Goal: Task Accomplishment & Management: Complete application form

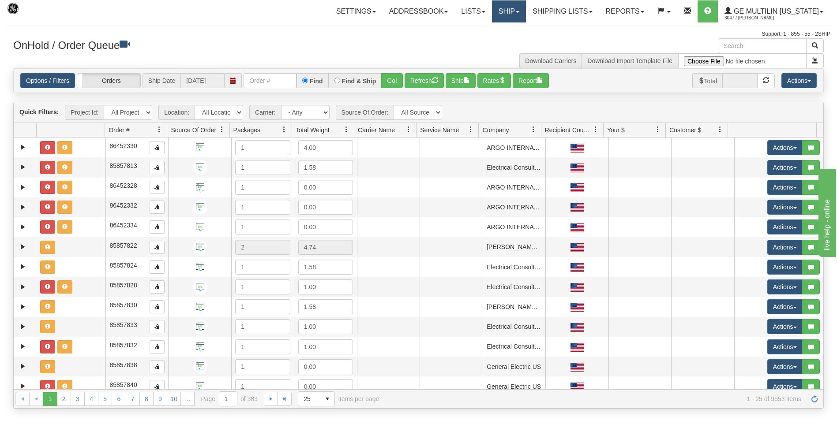
click at [508, 11] on link "Ship" at bounding box center [509, 11] width 34 height 22
click at [483, 28] on span "Ship Screen" at bounding box center [471, 30] width 34 height 7
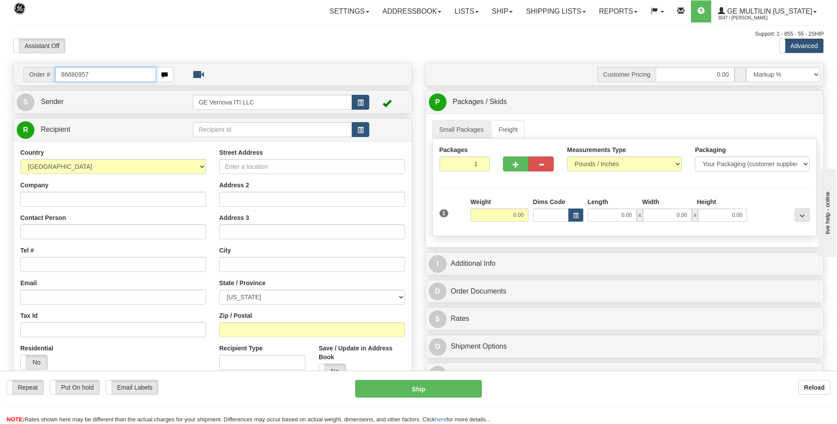
type input "86680957"
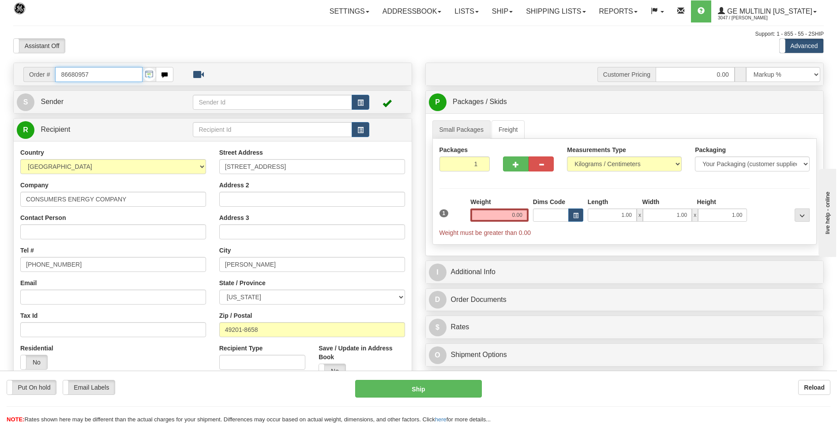
drag, startPoint x: 97, startPoint y: 76, endPoint x: 34, endPoint y: 73, distance: 63.1
click at [34, 73] on div "Order # 86680957" at bounding box center [98, 74] width 150 height 15
type input "86680765"
click at [587, 163] on select "Pounds / Inches Kilograms / Centimeters" at bounding box center [624, 164] width 115 height 15
select select "0"
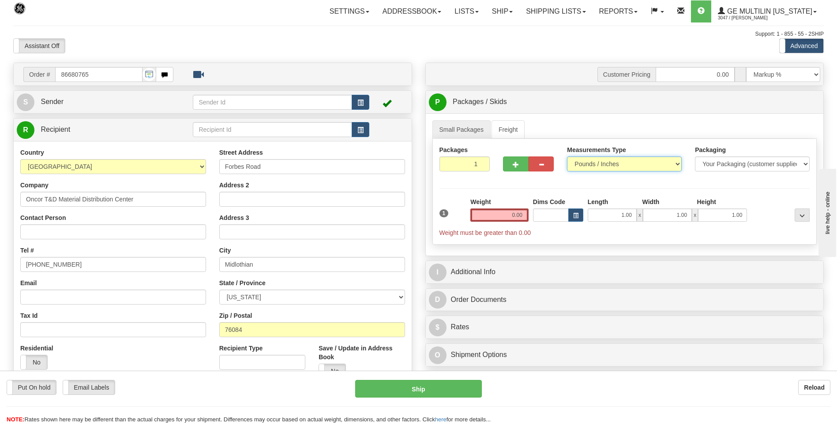
click at [567, 157] on select "Pounds / Inches Kilograms / Centimeters" at bounding box center [624, 164] width 115 height 15
click at [527, 215] on input "0.00" at bounding box center [499, 215] width 58 height 13
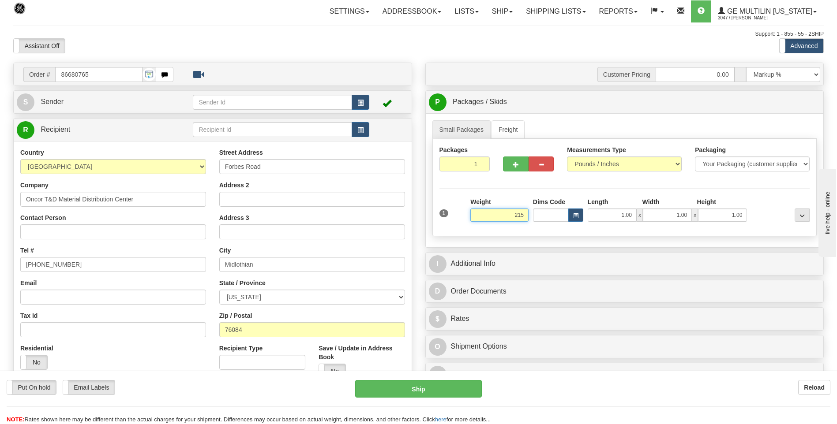
click button "Delete" at bounding box center [0, 0] width 0 height 0
type input "215.00"
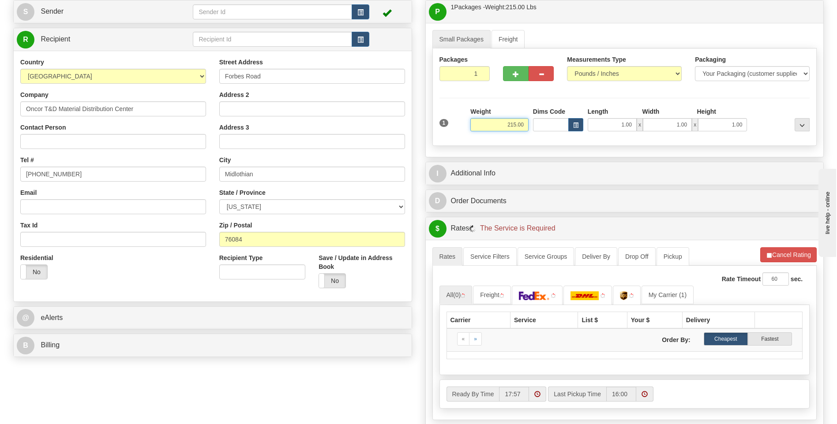
scroll to position [220, 0]
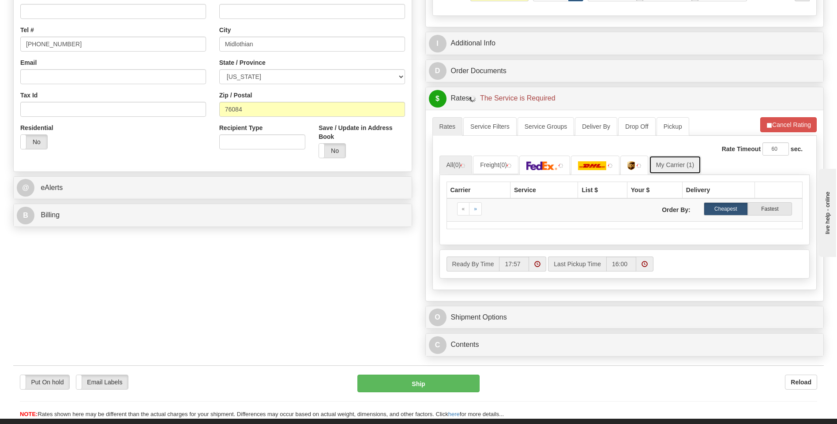
click at [675, 168] on link "My Carrier (1)" at bounding box center [675, 165] width 52 height 19
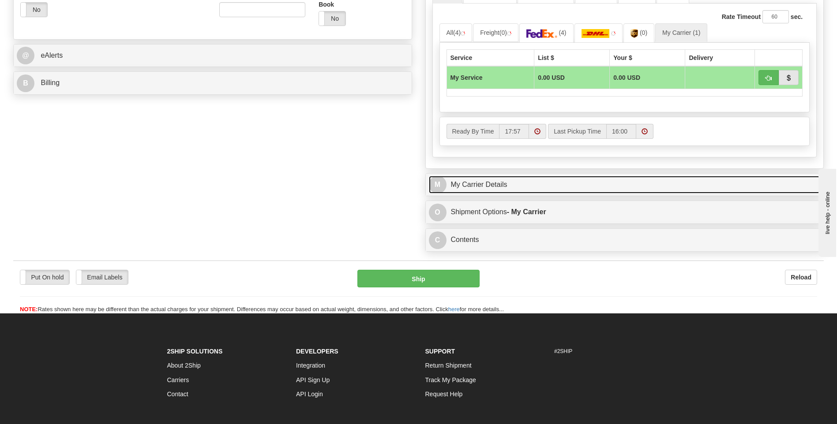
click at [541, 186] on link "M My Carrier Details" at bounding box center [625, 185] width 392 height 18
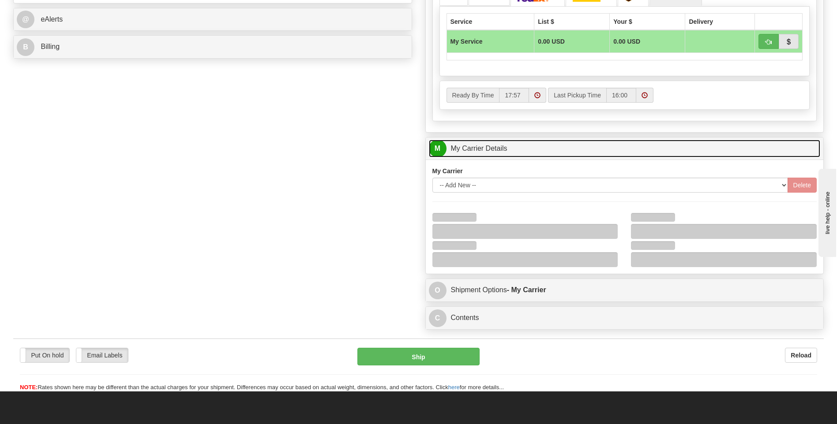
scroll to position [441, 0]
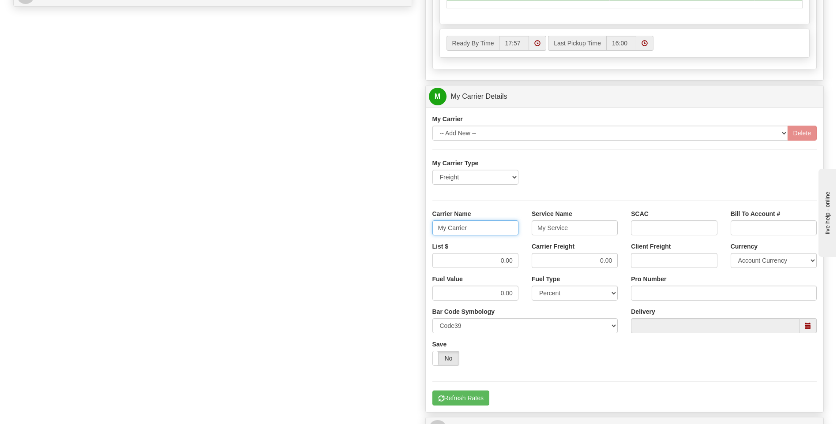
drag, startPoint x: 494, startPoint y: 226, endPoint x: 416, endPoint y: 227, distance: 78.1
click at [416, 227] on div "Order # 86680765 S Sender" at bounding box center [418, 47] width 823 height 851
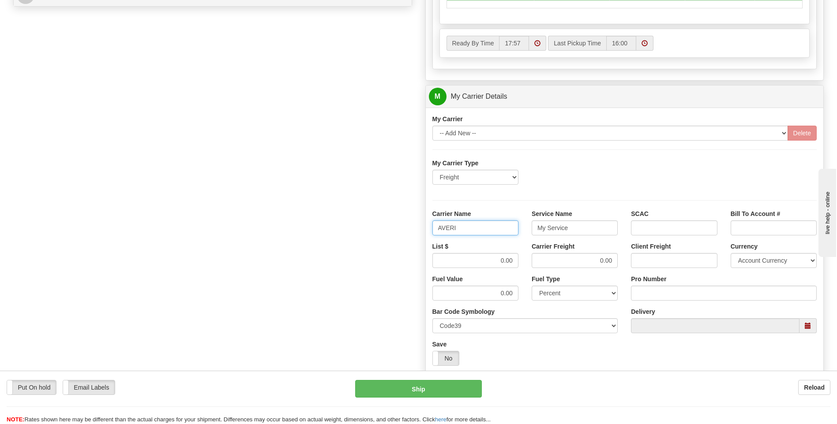
type input "AVERI"
type input "LTL"
drag, startPoint x: 488, startPoint y: 260, endPoint x: 551, endPoint y: 260, distance: 62.6
click at [551, 260] on div "List $ 0.00 Carrier Freight 0.00 Client Freight Currency Account Currency ARN A…" at bounding box center [625, 258] width 398 height 33
type input "320"
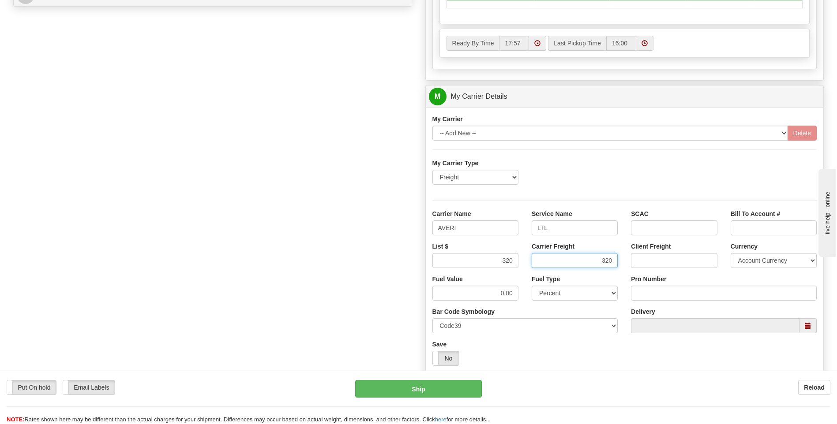
type input "320"
click at [645, 296] on input "Pro Number" at bounding box center [724, 293] width 186 height 15
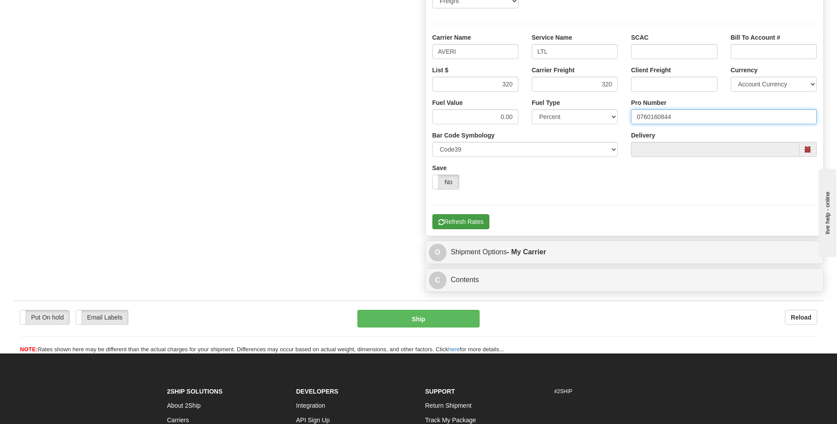
type input "0760160844"
click at [478, 227] on button "Refresh Rates" at bounding box center [460, 221] width 57 height 15
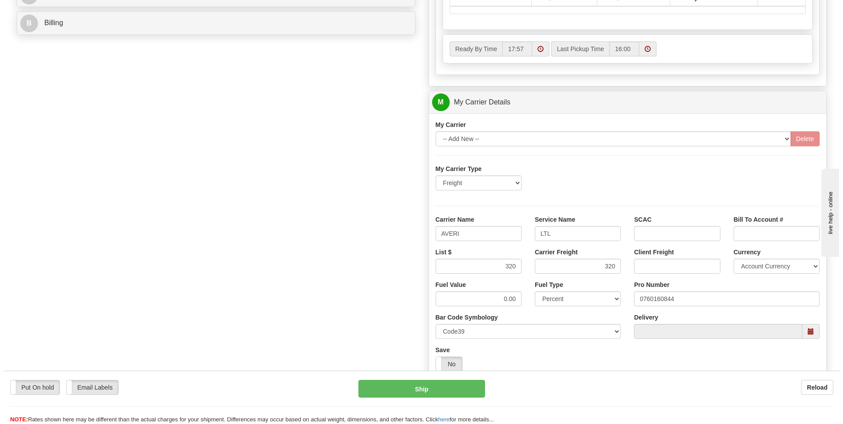
scroll to position [242, 0]
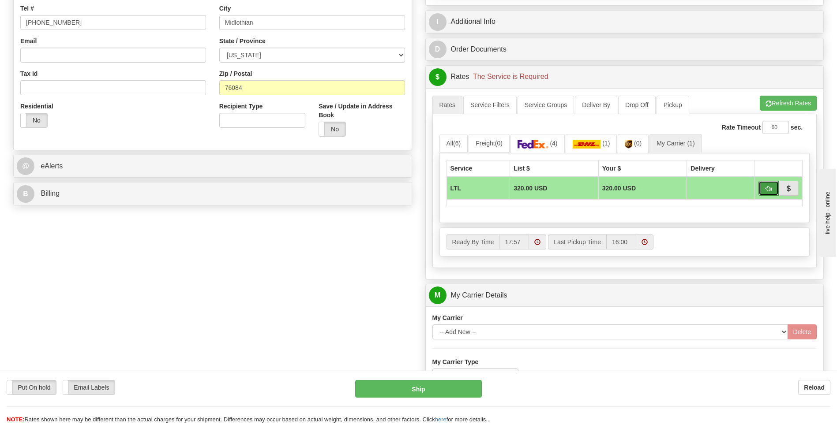
click at [766, 187] on span "button" at bounding box center [768, 189] width 6 height 6
type input "00"
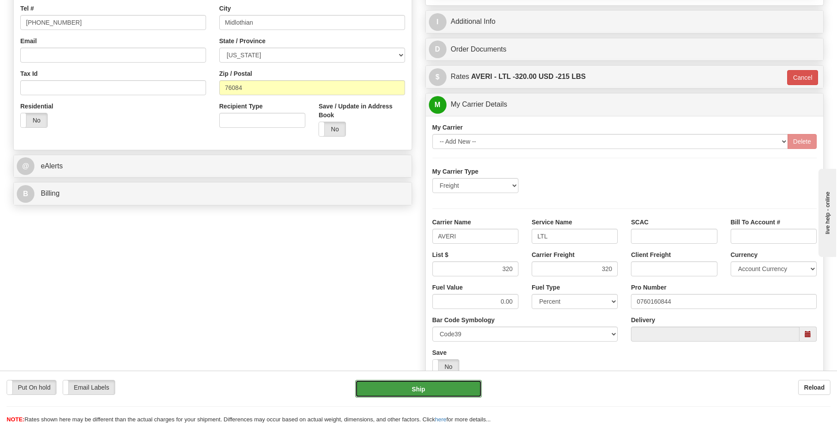
click at [441, 386] on button "Ship" at bounding box center [418, 389] width 126 height 18
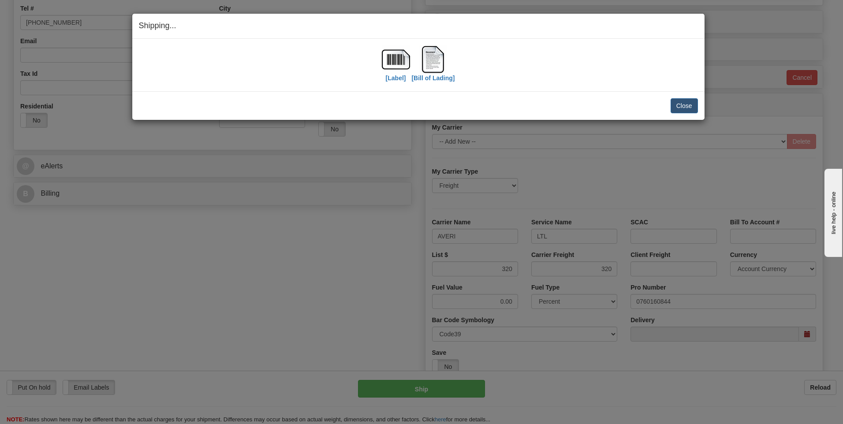
click at [705, 105] on div "Shipping... Your SHIPMENT will EXPIRE in [Label] [Bill of Lading] IMPORTANT NOT…" at bounding box center [421, 212] width 843 height 424
click at [695, 105] on button "Close" at bounding box center [684, 105] width 27 height 15
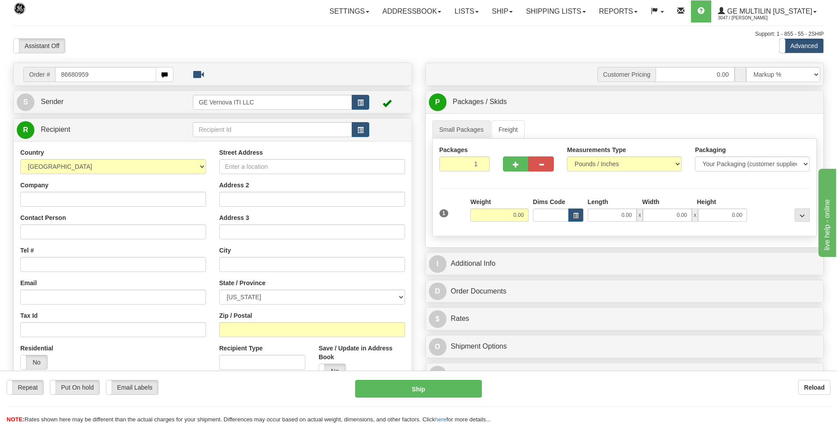
type input "86680959"
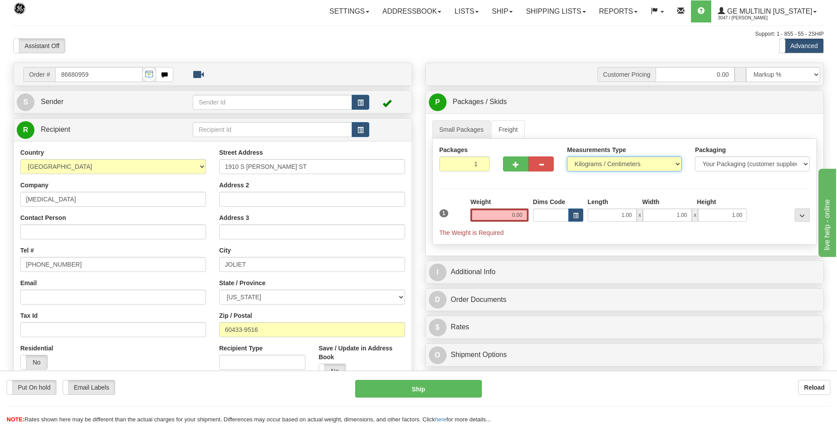
click at [585, 165] on select "Pounds / Inches Kilograms / Centimeters" at bounding box center [624, 164] width 115 height 15
select select "0"
click at [567, 157] on select "Pounds / Inches Kilograms / Centimeters" at bounding box center [624, 164] width 115 height 15
click at [526, 215] on input "0.00" at bounding box center [499, 215] width 58 height 13
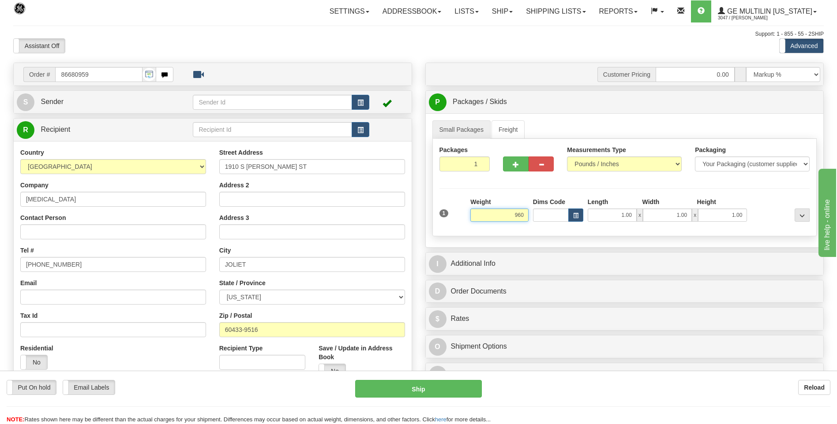
click button "Delete" at bounding box center [0, 0] width 0 height 0
type input "960.00"
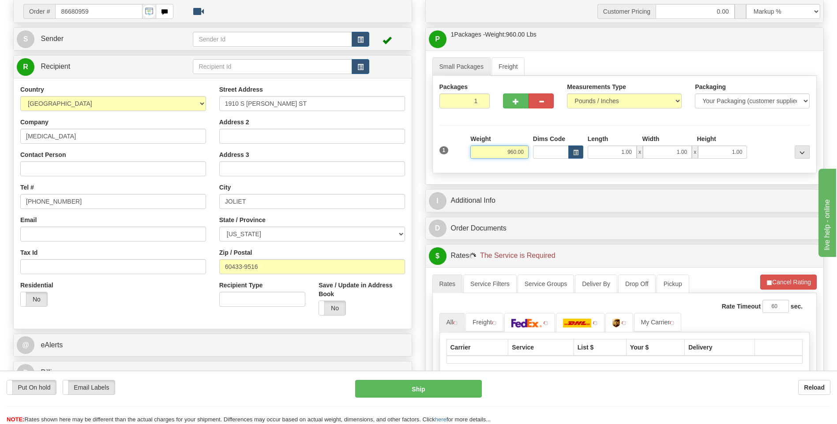
scroll to position [132, 0]
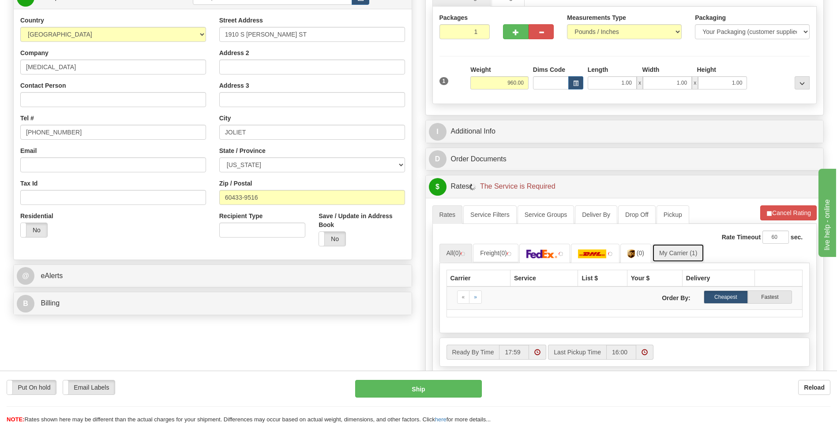
click at [669, 250] on link "My Carrier (1)" at bounding box center [678, 253] width 52 height 19
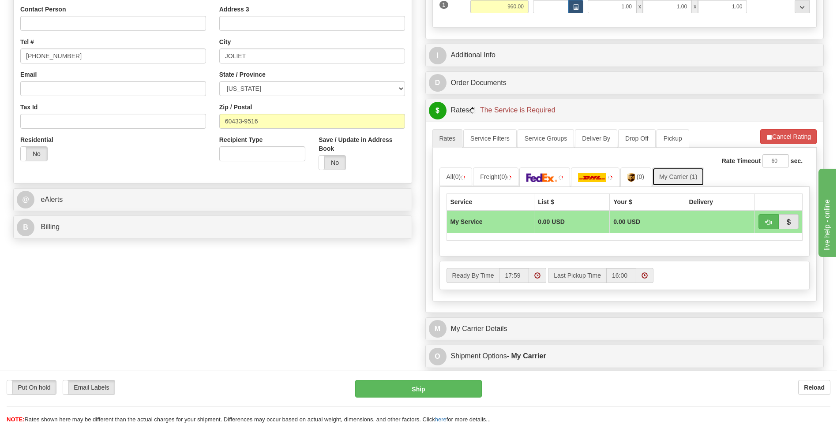
scroll to position [220, 0]
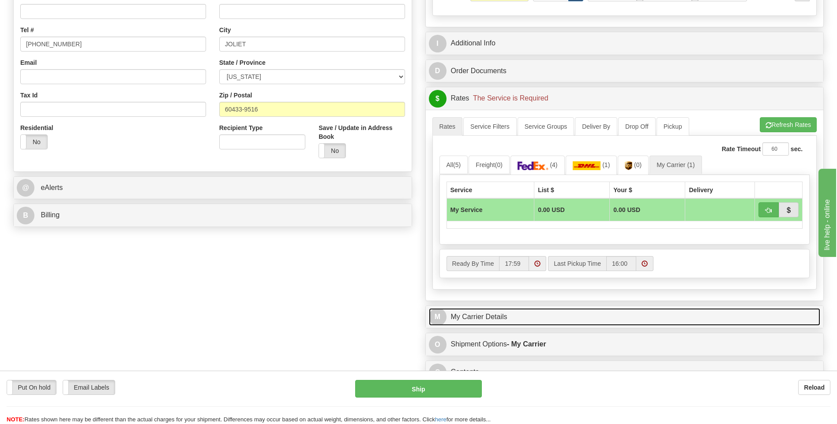
click at [540, 320] on link "M My Carrier Details" at bounding box center [625, 317] width 392 height 18
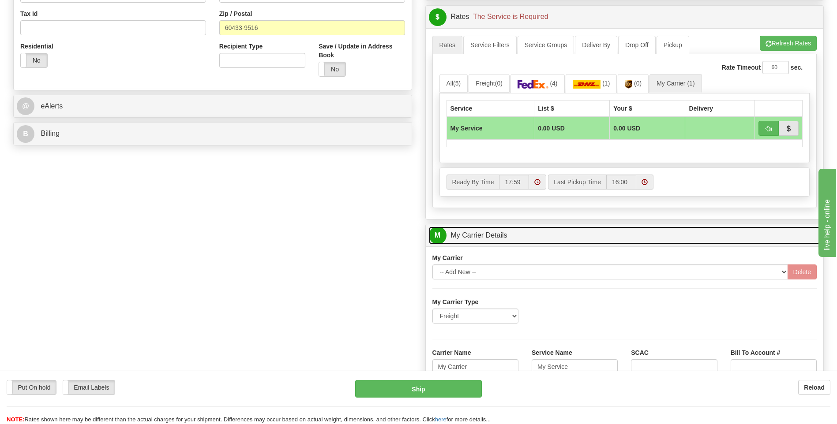
scroll to position [309, 0]
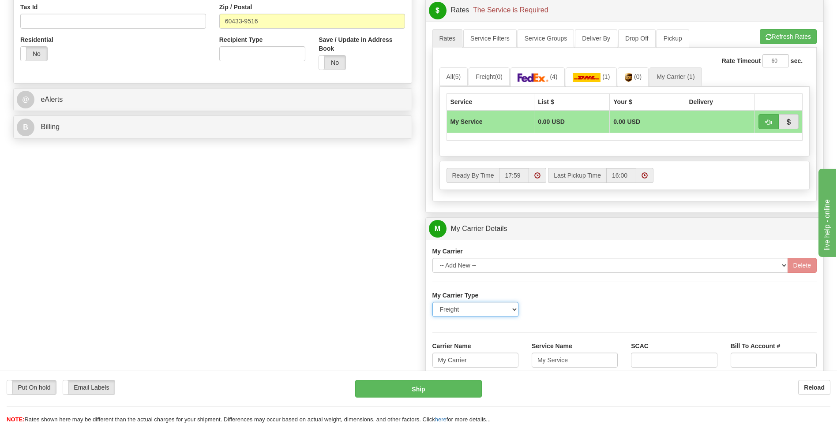
click at [441, 311] on select "Freight Same-Day Small Pack Air Freight Ocean Freight" at bounding box center [475, 309] width 86 height 15
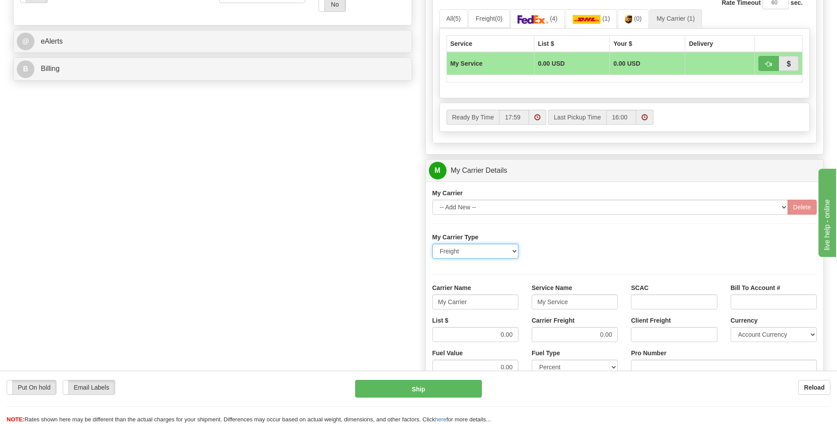
scroll to position [441, 0]
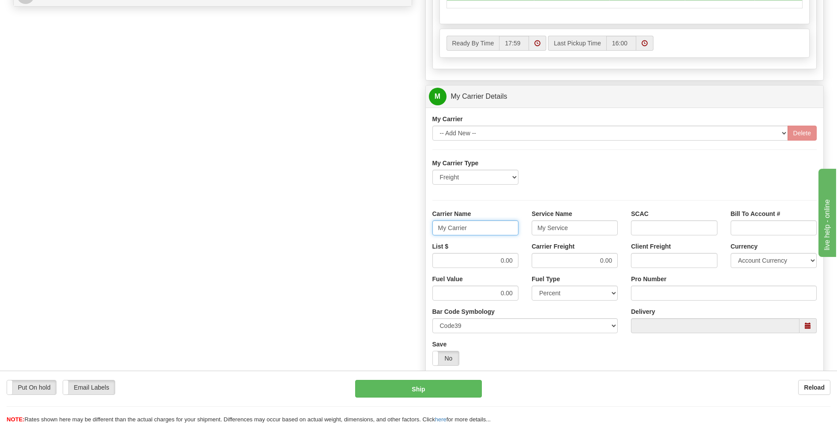
drag, startPoint x: 479, startPoint y: 231, endPoint x: 380, endPoint y: 231, distance: 98.8
click at [380, 231] on div "Order # 86680959 S Sender" at bounding box center [418, 47] width 823 height 851
type input "AVERI"
type input "LTL"
drag, startPoint x: 466, startPoint y: 264, endPoint x: 525, endPoint y: 264, distance: 59.1
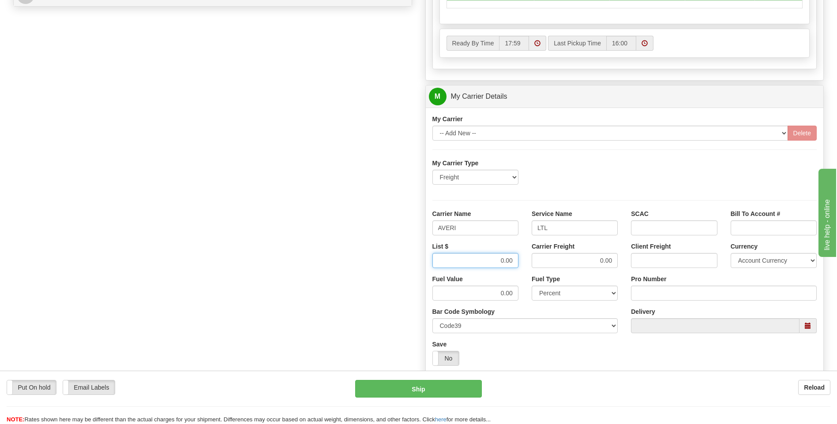
click at [525, 264] on div "List $ 0.00 Carrier Freight 0.00 Client Freight Currency Account Currency ARN A…" at bounding box center [625, 258] width 398 height 33
type input "350"
click at [663, 295] on input "Pro Number" at bounding box center [724, 293] width 186 height 15
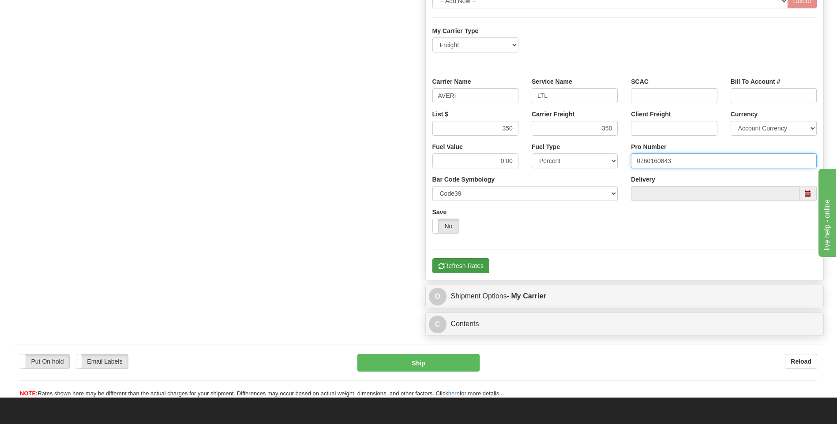
type input "0760160843"
click at [462, 262] on button "Refresh Rates" at bounding box center [460, 265] width 57 height 15
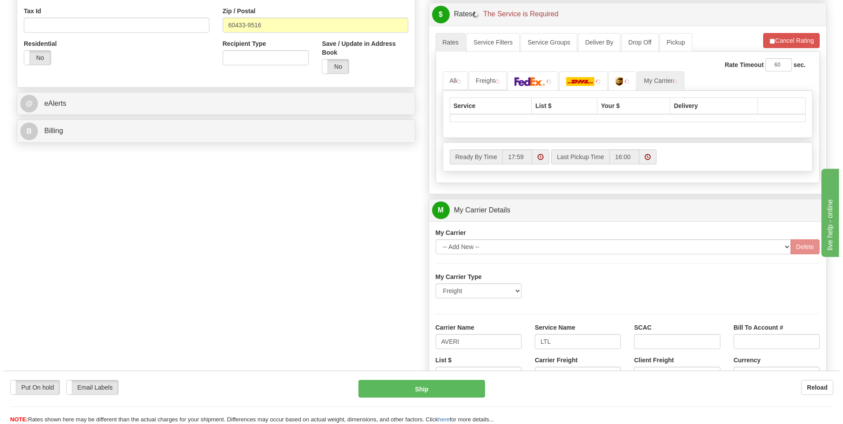
scroll to position [154, 0]
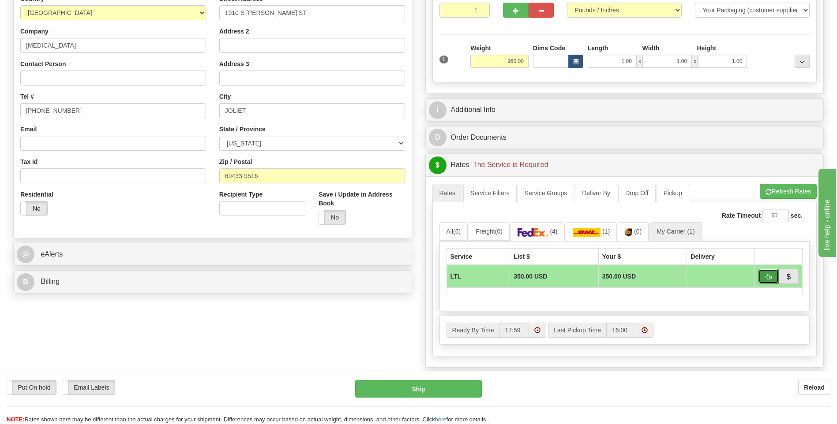
click at [767, 278] on span "button" at bounding box center [768, 277] width 6 height 6
type input "00"
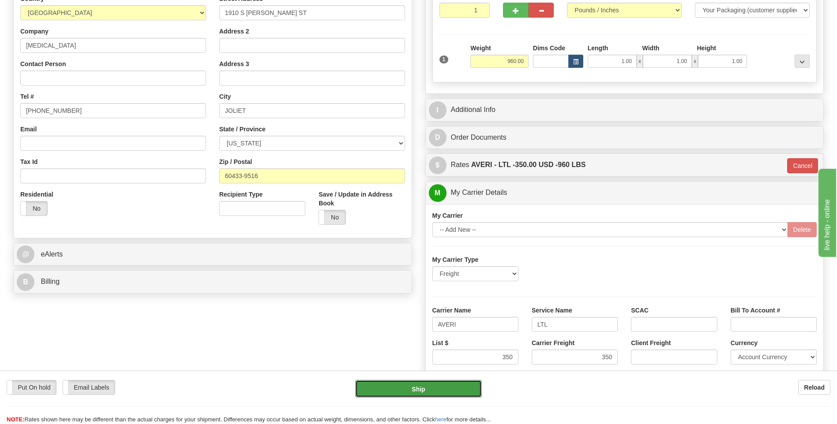
click at [426, 388] on button "Ship" at bounding box center [418, 389] width 126 height 18
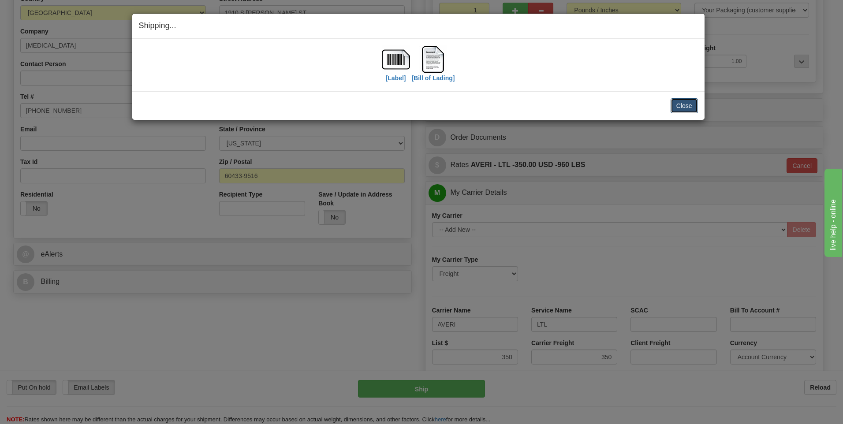
click at [675, 105] on button "Close" at bounding box center [684, 105] width 27 height 15
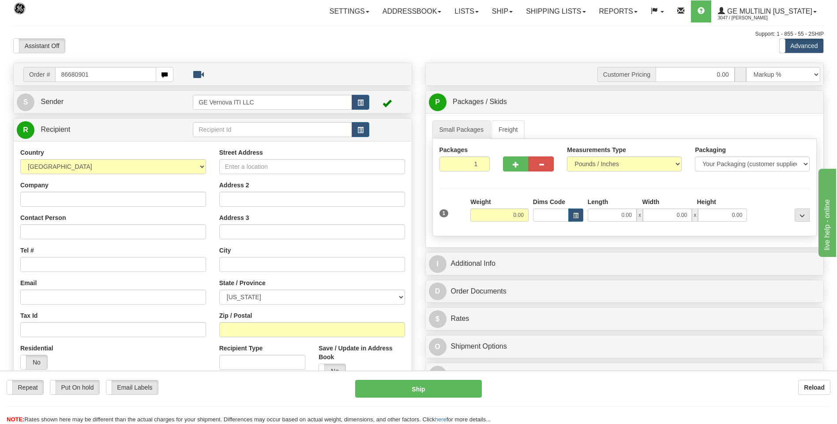
type input "86680901"
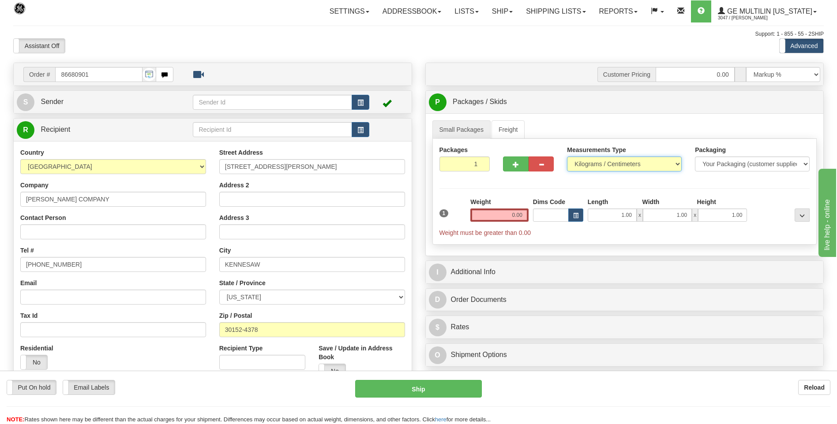
drag, startPoint x: 576, startPoint y: 160, endPoint x: 583, endPoint y: 168, distance: 10.6
click at [576, 160] on select "Pounds / Inches Kilograms / Centimeters" at bounding box center [624, 164] width 115 height 15
select select "0"
click at [567, 157] on select "Pounds / Inches Kilograms / Centimeters" at bounding box center [624, 164] width 115 height 15
click at [525, 214] on input "0.00" at bounding box center [499, 215] width 58 height 13
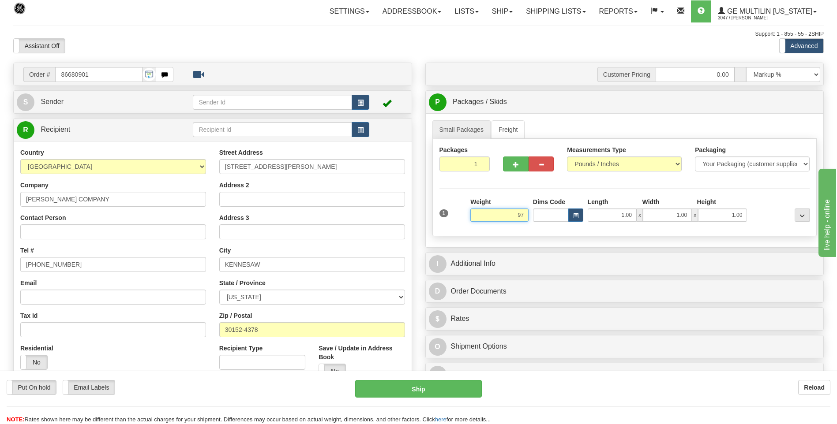
click button "Delete" at bounding box center [0, 0] width 0 height 0
type input "97.00"
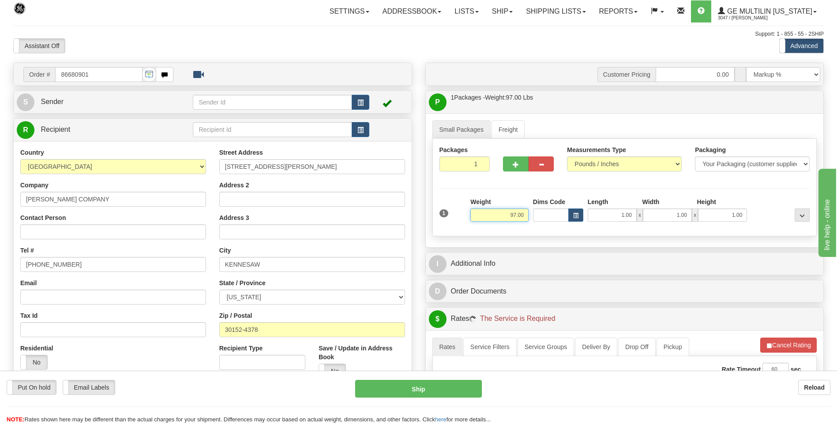
scroll to position [44, 0]
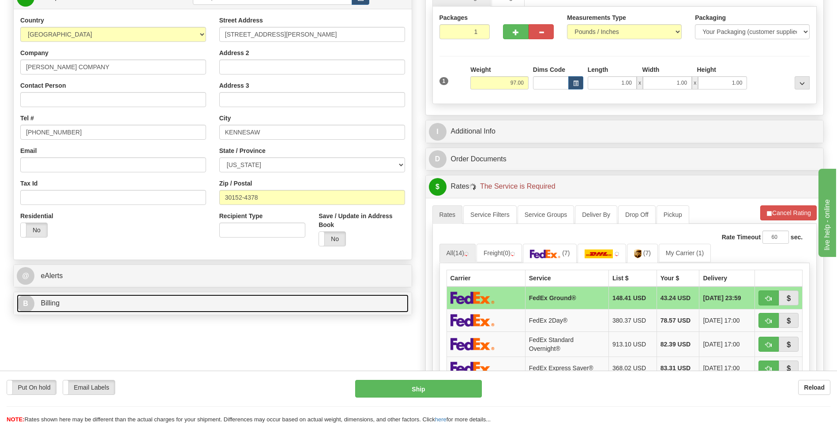
click at [114, 307] on link "B Billing" at bounding box center [213, 304] width 392 height 18
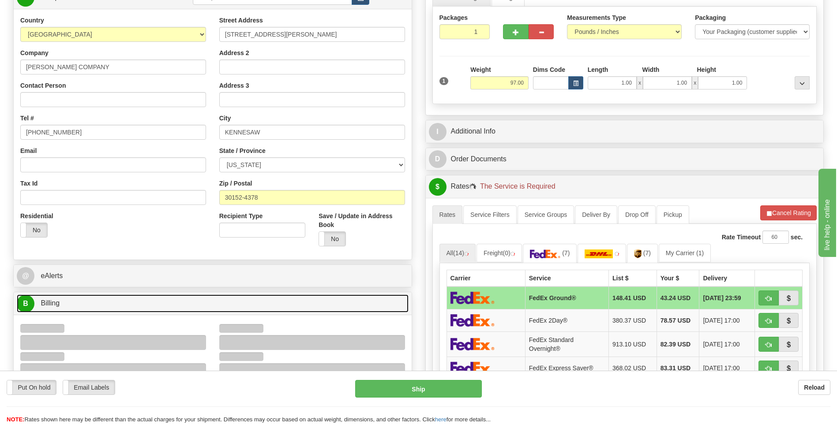
scroll to position [265, 0]
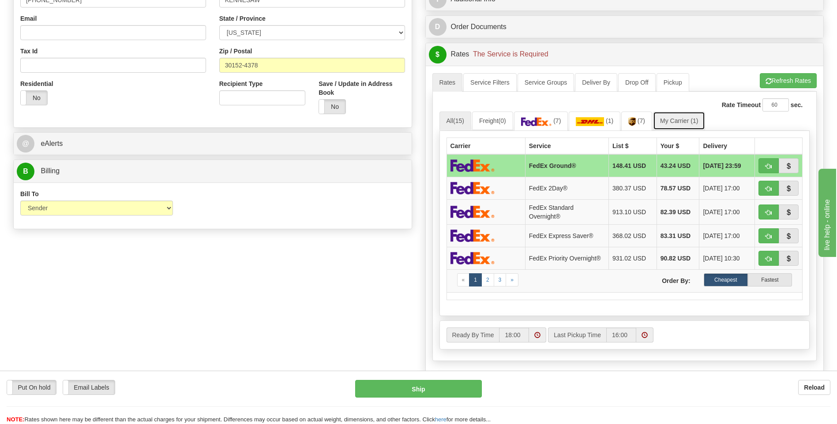
click at [678, 124] on link "My Carrier (1)" at bounding box center [679, 121] width 52 height 19
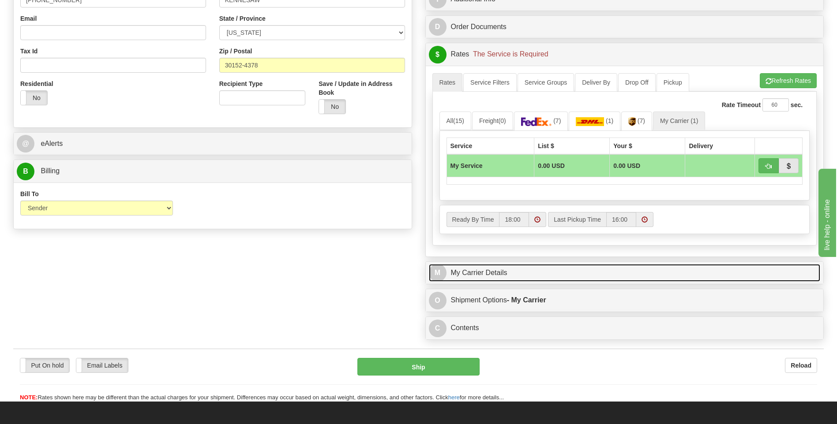
click at [500, 270] on link "M My Carrier Details" at bounding box center [625, 273] width 392 height 18
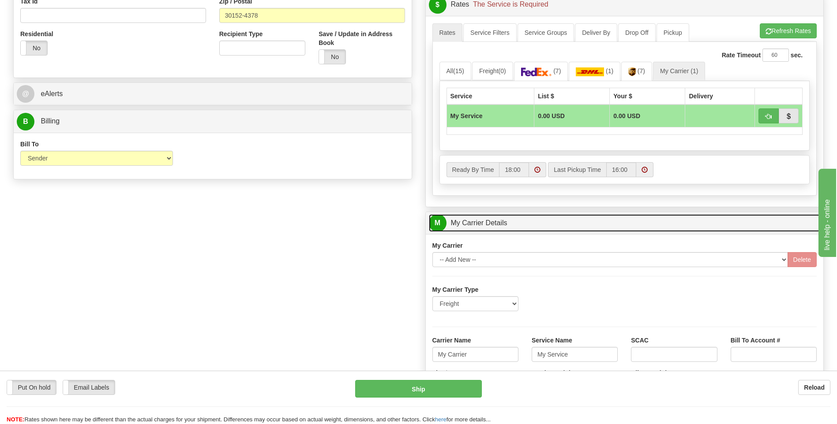
scroll to position [353, 0]
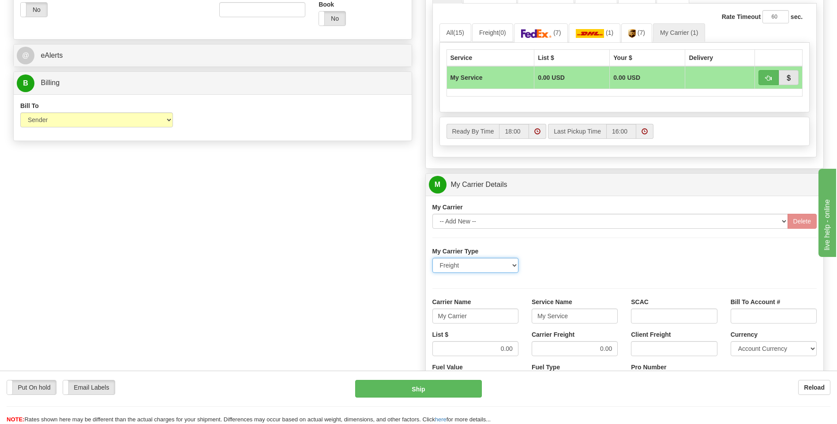
drag, startPoint x: 456, startPoint y: 264, endPoint x: 442, endPoint y: 263, distance: 13.7
click at [442, 263] on select "Freight Same-Day Small Pack Air Freight Ocean Freight" at bounding box center [475, 265] width 86 height 15
drag, startPoint x: 575, startPoint y: 259, endPoint x: 570, endPoint y: 260, distance: 5.5
click at [572, 259] on div "My Carrier Type Freight Same-Day Small Pack Air Freight Ocean Freight" at bounding box center [625, 263] width 398 height 33
drag, startPoint x: 433, startPoint y: 323, endPoint x: 414, endPoint y: 321, distance: 19.1
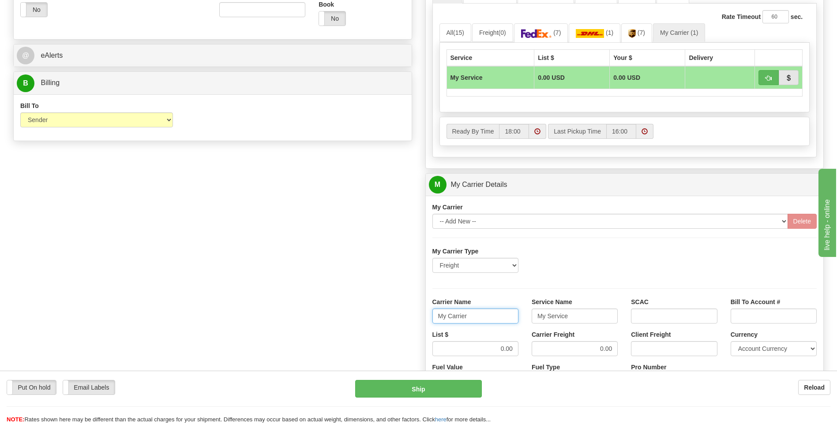
click at [414, 321] on div "Order # 86680901 S Sender" at bounding box center [418, 135] width 823 height 851
type input "AVERI"
type input "LTL"
drag, startPoint x: 488, startPoint y: 349, endPoint x: 541, endPoint y: 349, distance: 53.4
click at [541, 349] on div "List $ 0.00 Carrier Freight 0.00 Client Freight Currency Account Currency ARN A…" at bounding box center [625, 346] width 398 height 33
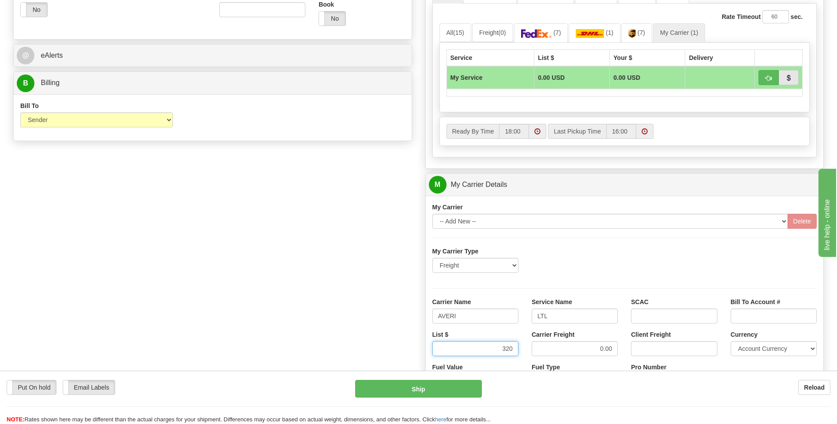
type input "320"
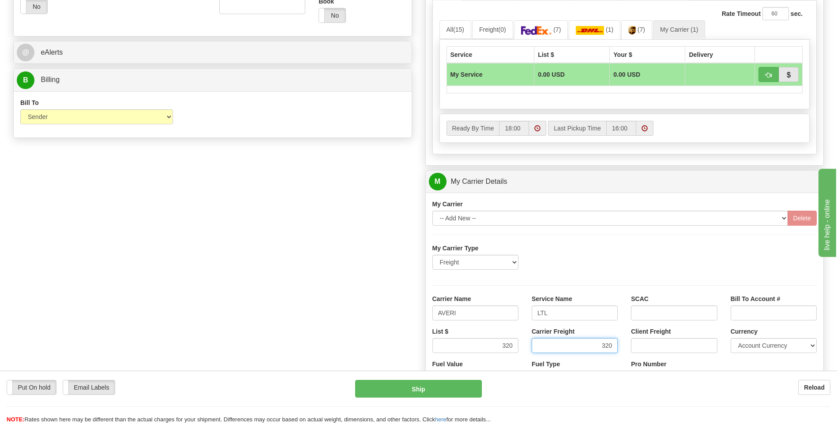
scroll to position [529, 0]
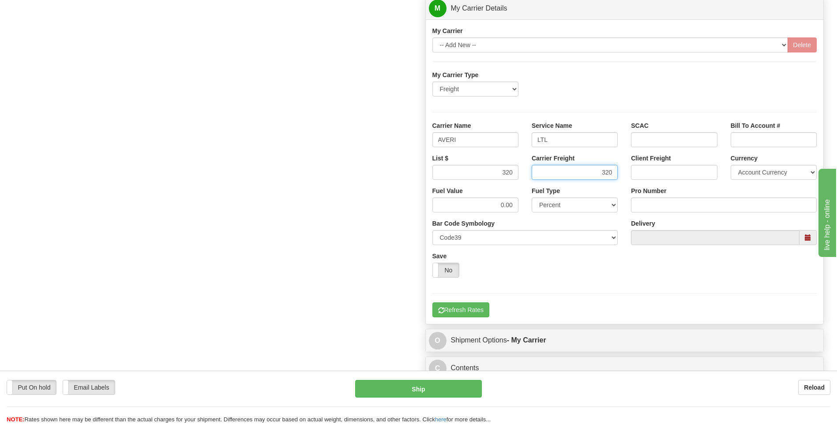
type input "320"
click at [651, 209] on input "Pro Number" at bounding box center [724, 205] width 186 height 15
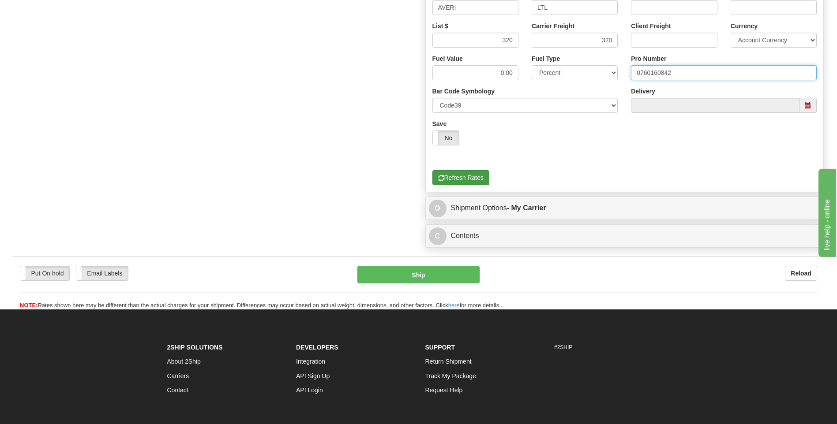
type input "0760160842"
click at [479, 183] on button "Refresh Rates" at bounding box center [460, 177] width 57 height 15
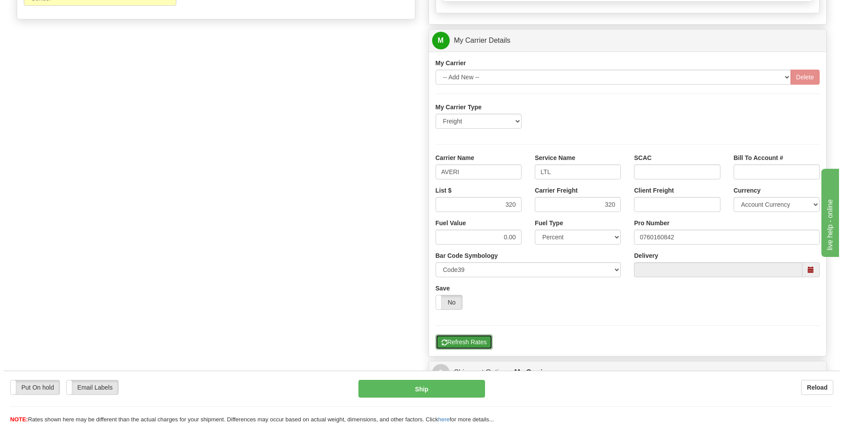
scroll to position [286, 0]
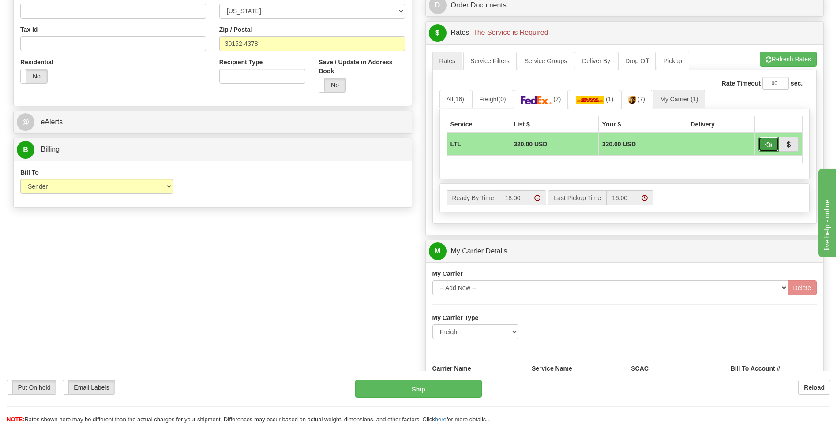
click at [767, 146] on span "button" at bounding box center [768, 145] width 6 height 6
type input "00"
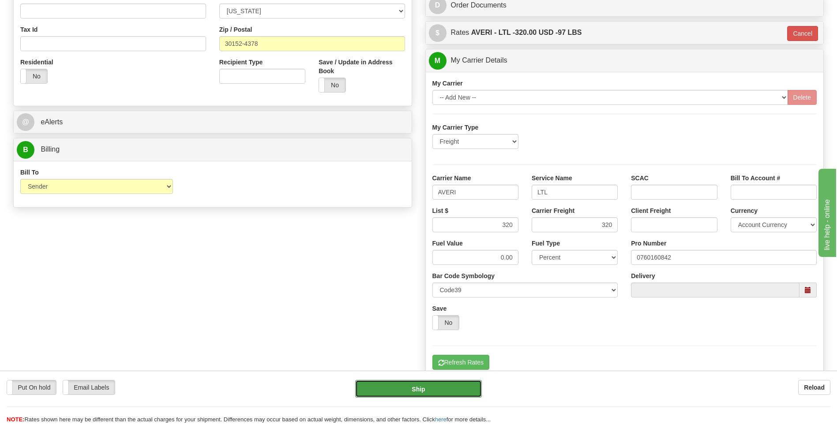
click at [433, 389] on button "Ship" at bounding box center [418, 389] width 126 height 18
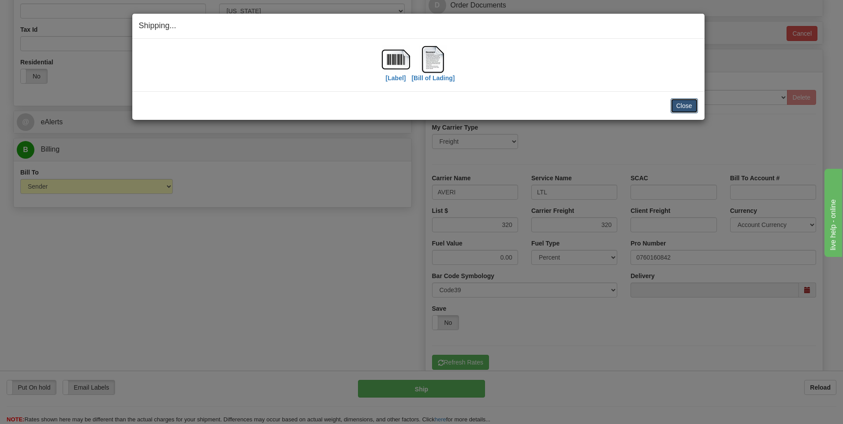
click at [676, 112] on button "Close" at bounding box center [684, 105] width 27 height 15
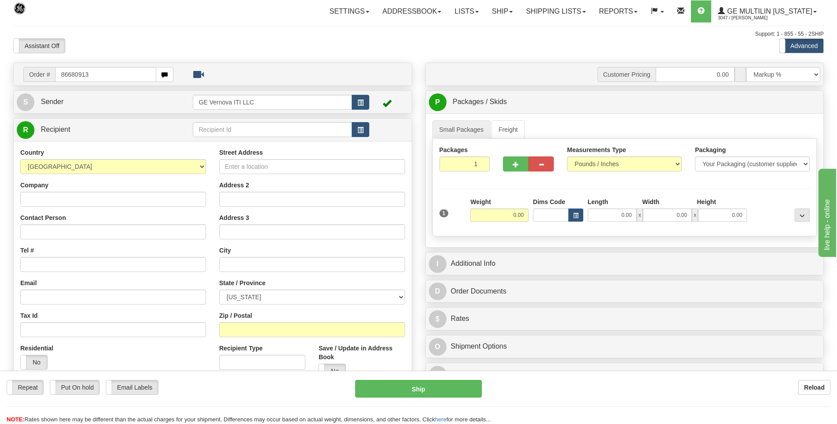
type input "86680913"
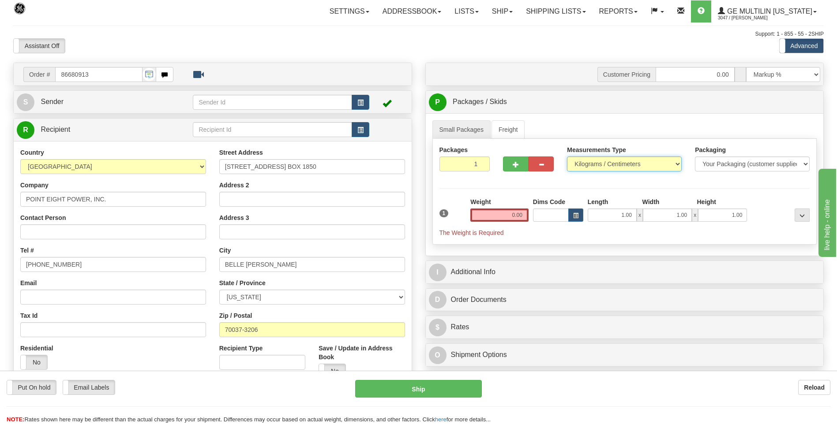
click at [597, 163] on select "Pounds / Inches Kilograms / Centimeters" at bounding box center [624, 164] width 115 height 15
select select "0"
click at [567, 157] on select "Pounds / Inches Kilograms / Centimeters" at bounding box center [624, 164] width 115 height 15
click at [523, 213] on input "0.00" at bounding box center [499, 215] width 58 height 13
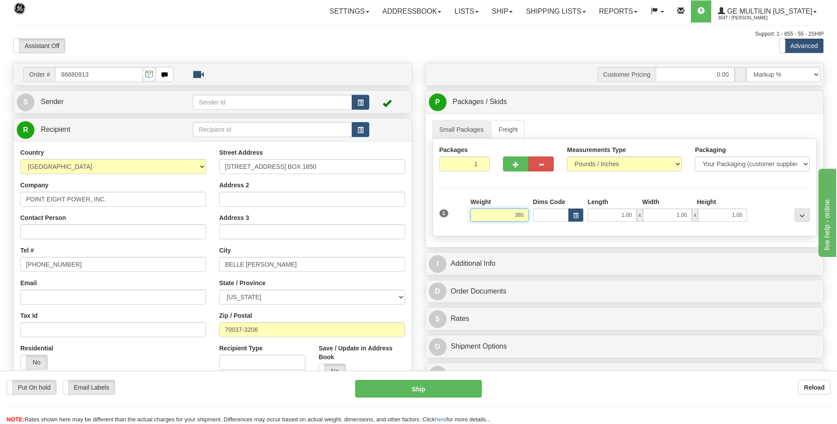
click button "Delete" at bounding box center [0, 0] width 0 height 0
type input "380.00"
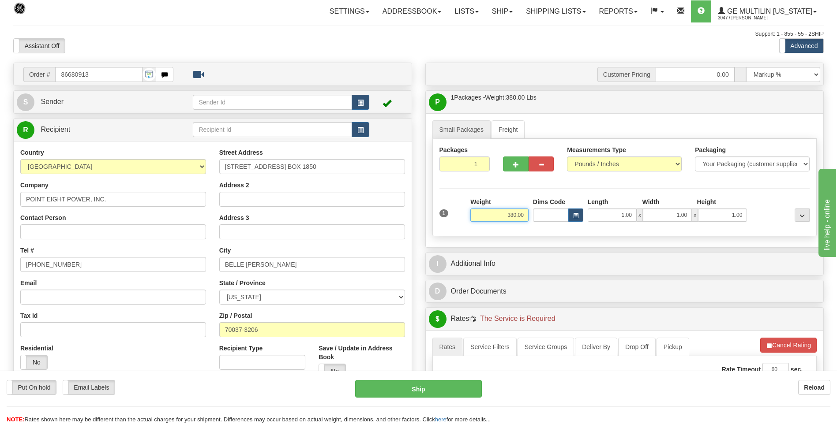
scroll to position [176, 0]
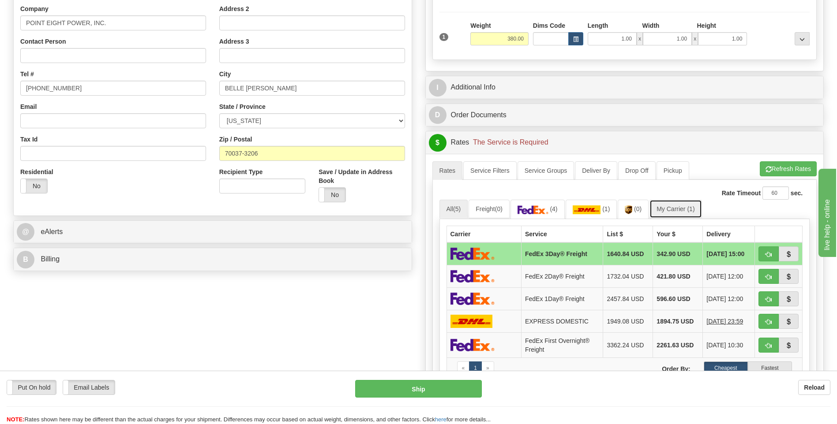
click at [671, 208] on link "My Carrier (1)" at bounding box center [675, 209] width 52 height 19
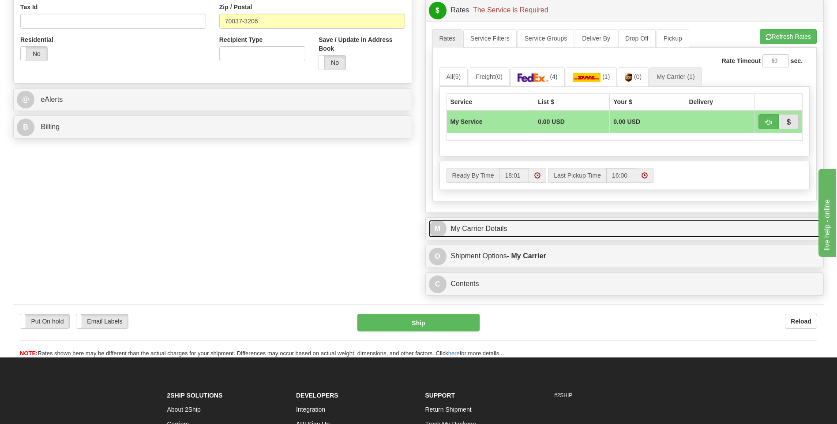
click at [542, 227] on link "M My Carrier Details" at bounding box center [625, 229] width 392 height 18
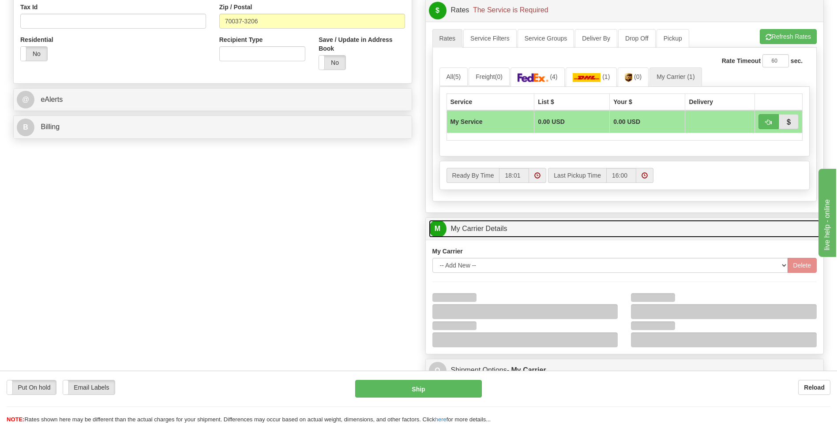
scroll to position [397, 0]
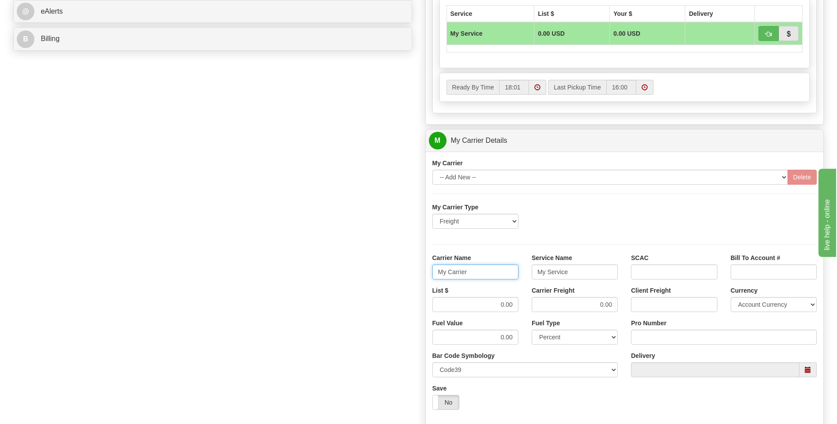
drag, startPoint x: 430, startPoint y: 275, endPoint x: 403, endPoint y: 274, distance: 26.9
click at [402, 275] on div "Order # 86680913 S Sender" at bounding box center [418, 91] width 823 height 851
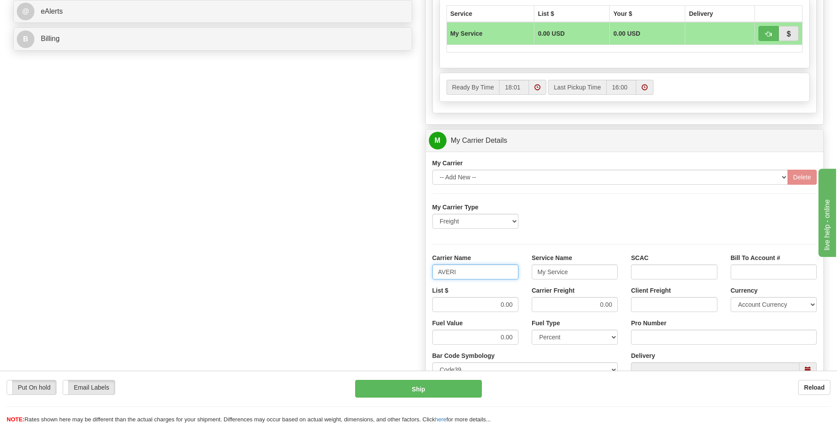
type input "AVERI"
type input "LTL"
drag, startPoint x: 498, startPoint y: 306, endPoint x: 530, endPoint y: 310, distance: 31.5
click at [530, 310] on div "List $ 0.00 Carrier Freight 0.00 Client Freight Currency Account Currency ARN A…" at bounding box center [625, 302] width 398 height 33
type input "320"
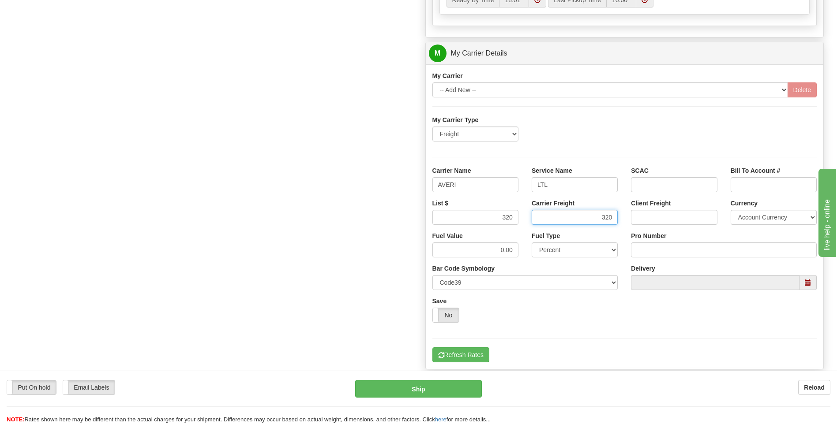
scroll to position [485, 0]
type input "320"
click at [647, 252] on input "Pro Number" at bounding box center [724, 249] width 186 height 15
type input "0760160841"
click button "Delete" at bounding box center [0, 0] width 0 height 0
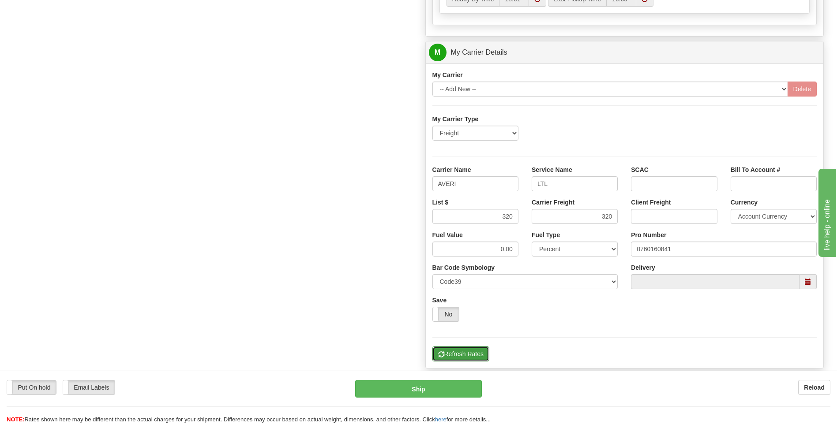
click at [458, 354] on button "Refresh Rates" at bounding box center [460, 354] width 57 height 15
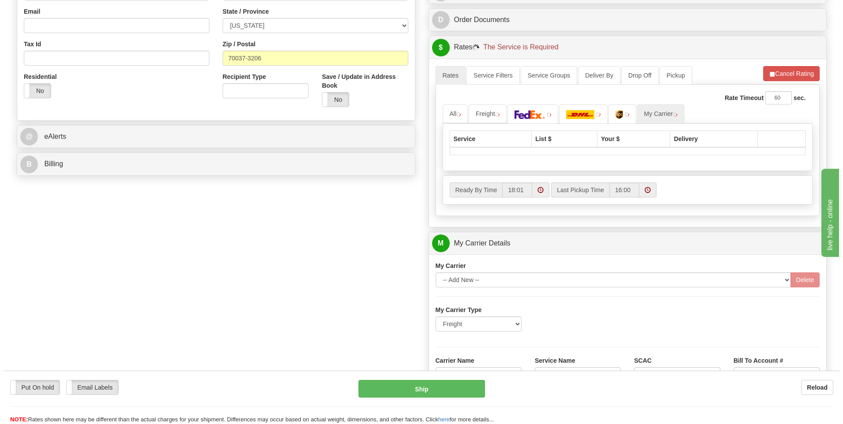
scroll to position [154, 0]
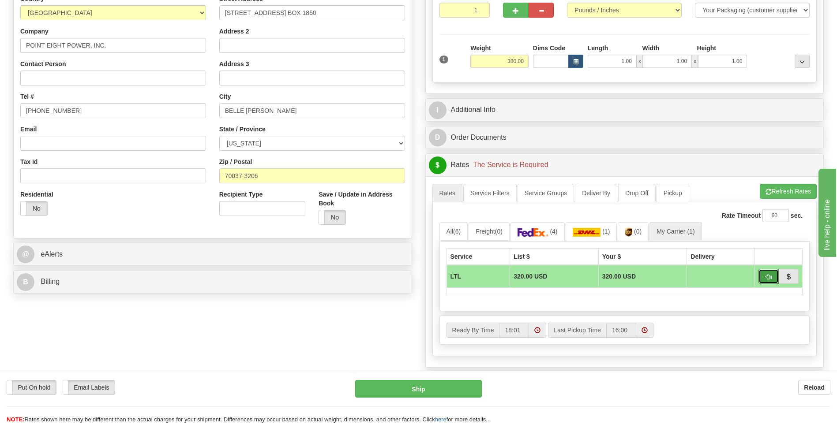
click at [765, 280] on span "button" at bounding box center [768, 277] width 6 height 6
type input "00"
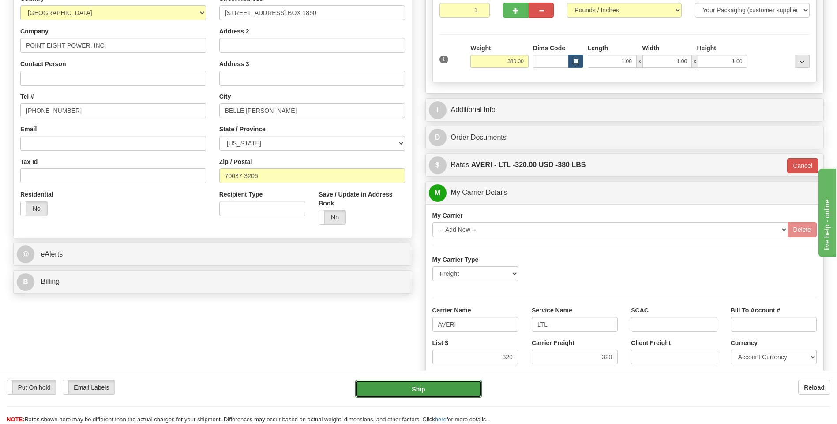
click at [453, 388] on button "Ship" at bounding box center [418, 389] width 126 height 18
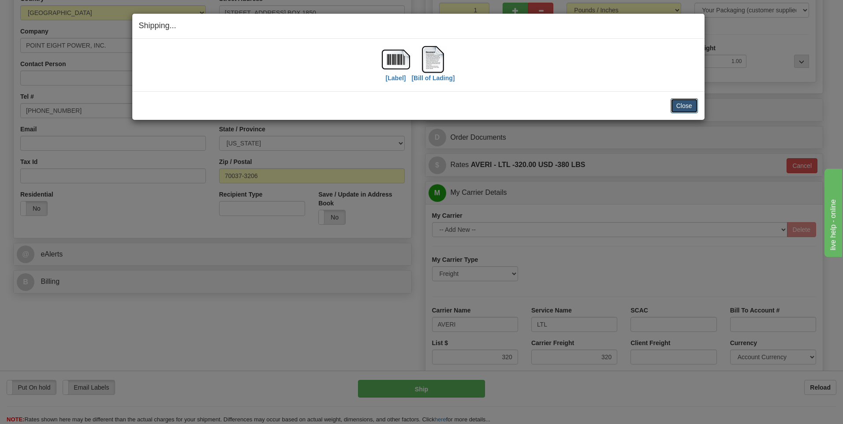
click at [679, 101] on button "Close" at bounding box center [684, 105] width 27 height 15
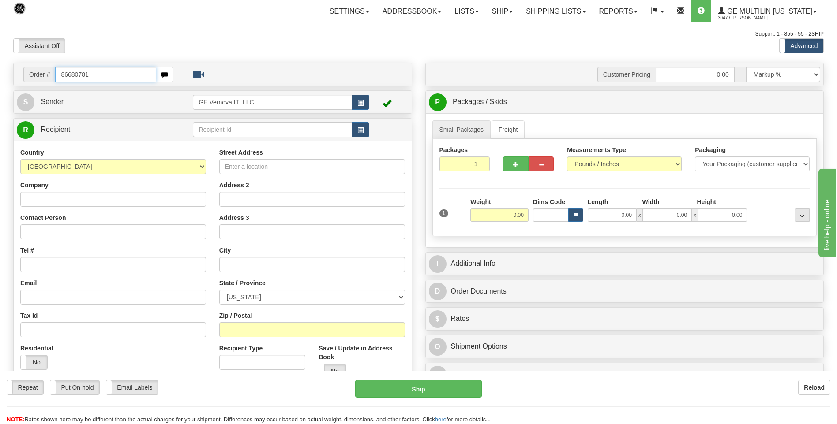
type input "86680781"
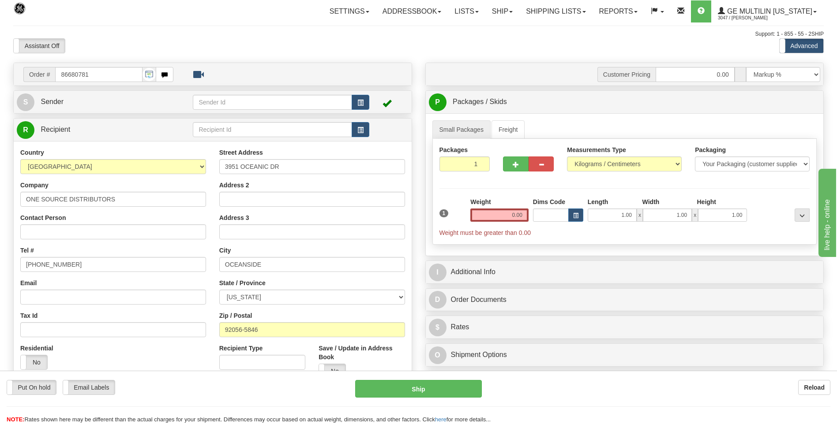
click button "Delete" at bounding box center [0, 0] width 0 height 0
drag, startPoint x: 589, startPoint y: 160, endPoint x: 589, endPoint y: 168, distance: 7.9
click at [589, 161] on select "Pounds / Inches Kilograms / Centimeters" at bounding box center [624, 164] width 115 height 15
select select "0"
click at [567, 157] on select "Pounds / Inches Kilograms / Centimeters" at bounding box center [624, 164] width 115 height 15
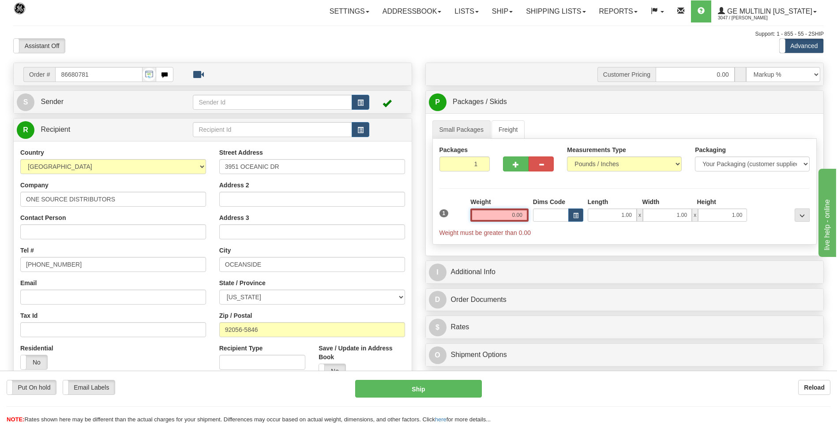
click at [526, 212] on input "0.00" at bounding box center [499, 215] width 58 height 13
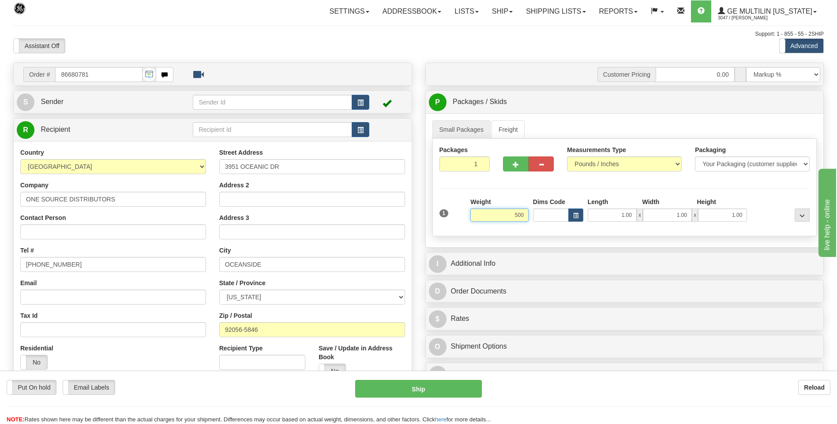
click button "Delete" at bounding box center [0, 0] width 0 height 0
type input "500.00"
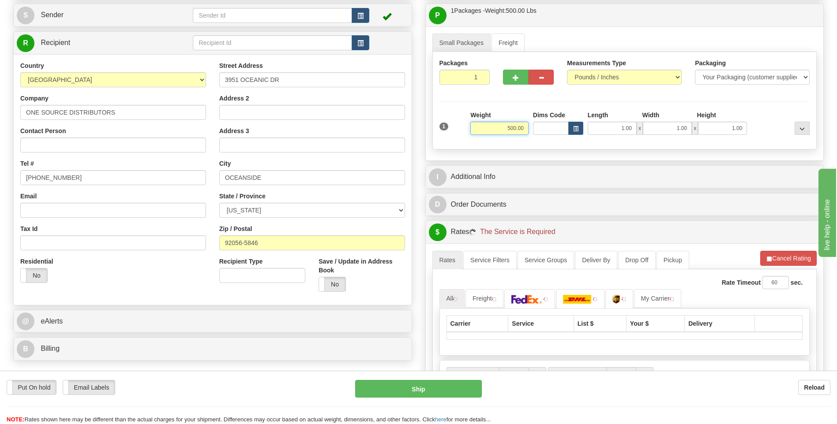
scroll to position [88, 0]
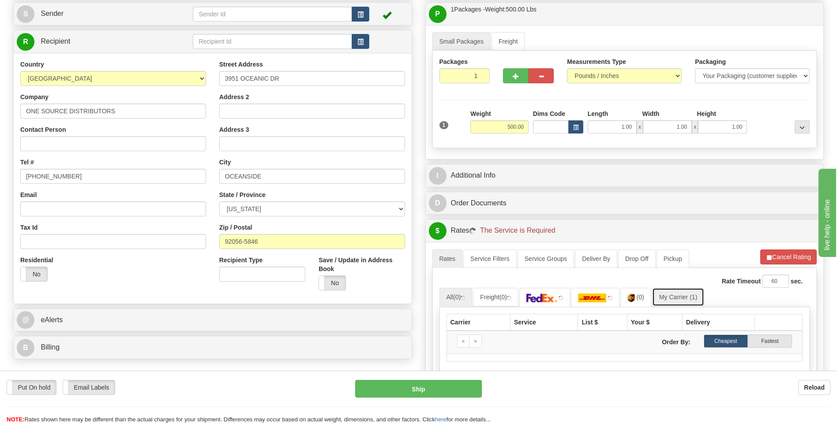
click at [676, 298] on link "My Carrier (1)" at bounding box center [678, 297] width 52 height 19
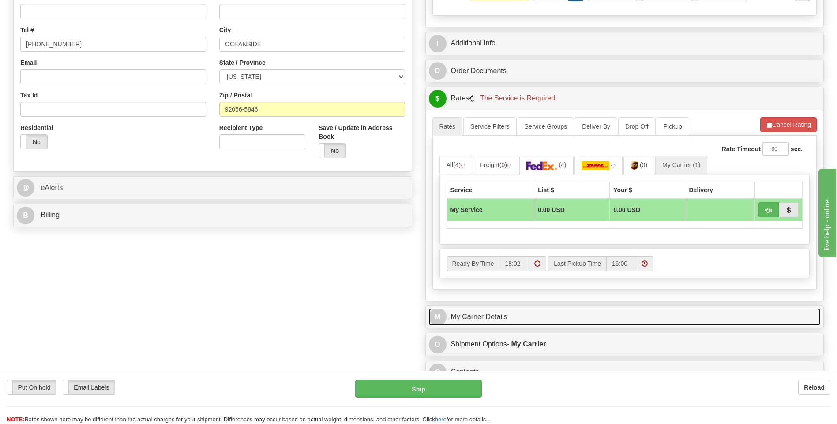
click at [511, 310] on link "M My Carrier Details" at bounding box center [625, 317] width 392 height 18
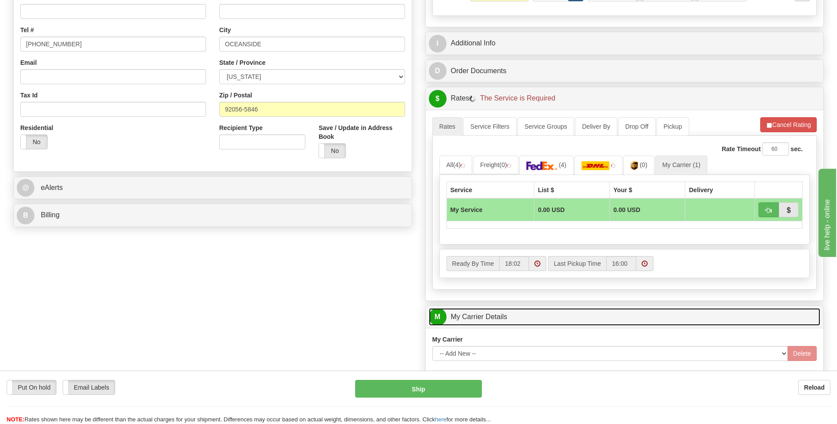
scroll to position [397, 0]
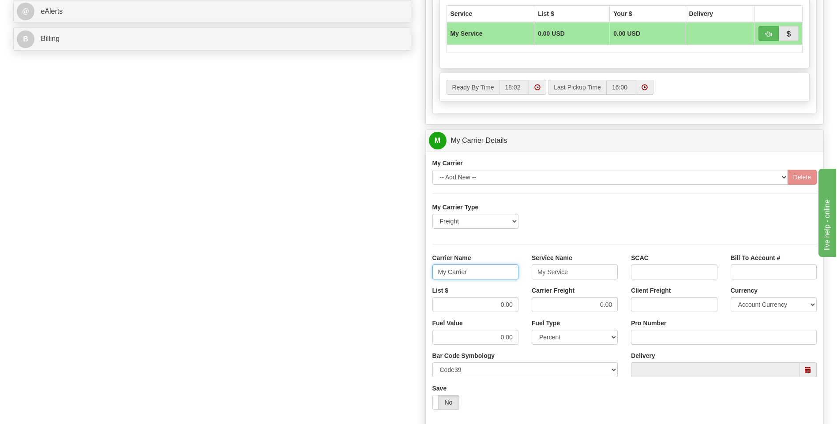
drag, startPoint x: 479, startPoint y: 273, endPoint x: 400, endPoint y: 282, distance: 79.0
click at [400, 282] on div "Order # 86680781 S Sender" at bounding box center [418, 91] width 823 height 851
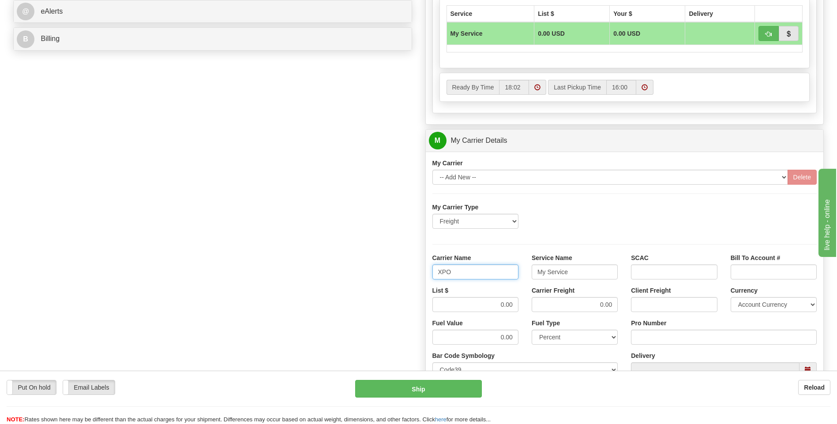
type input "XPO"
type input "LTL"
drag, startPoint x: 475, startPoint y: 306, endPoint x: 529, endPoint y: 303, distance: 53.4
click at [530, 304] on div "List $ 0.00 Carrier Freight 0.00 Client Freight Currency Account Currency ARN A…" at bounding box center [625, 302] width 398 height 33
type input "385"
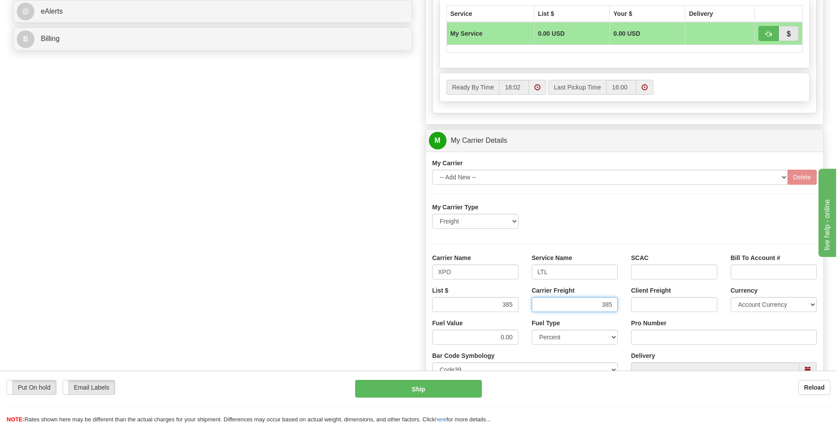
type input "385"
click at [661, 343] on input "Pro Number" at bounding box center [724, 337] width 186 height 15
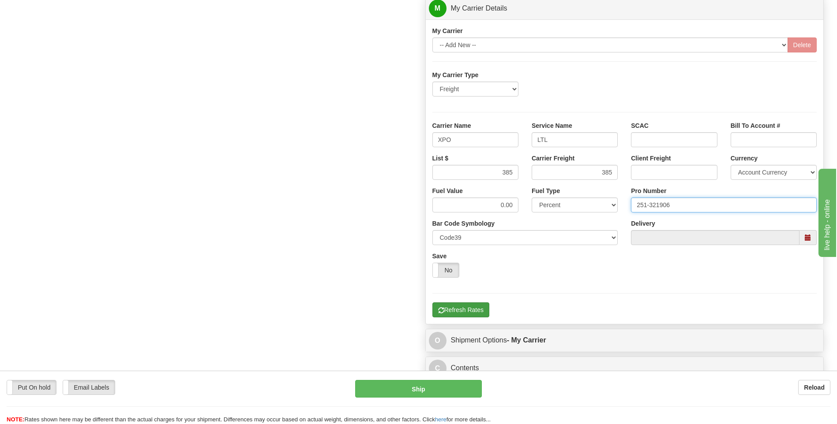
type input "251-321906"
click at [465, 312] on button "Refresh Rates" at bounding box center [460, 310] width 57 height 15
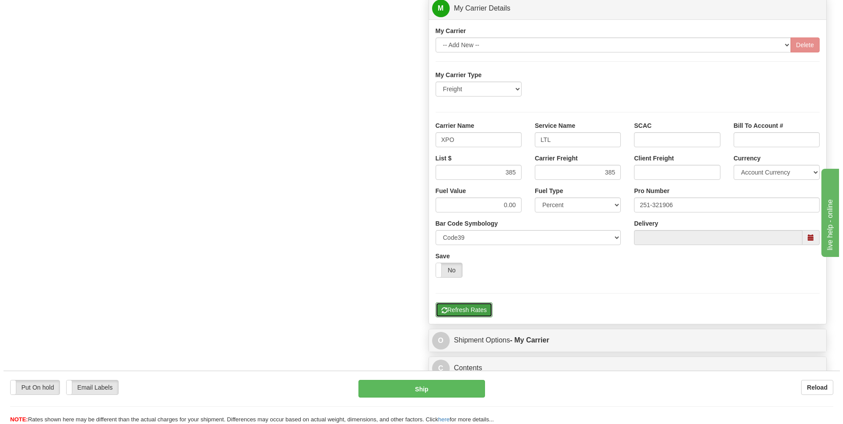
scroll to position [242, 0]
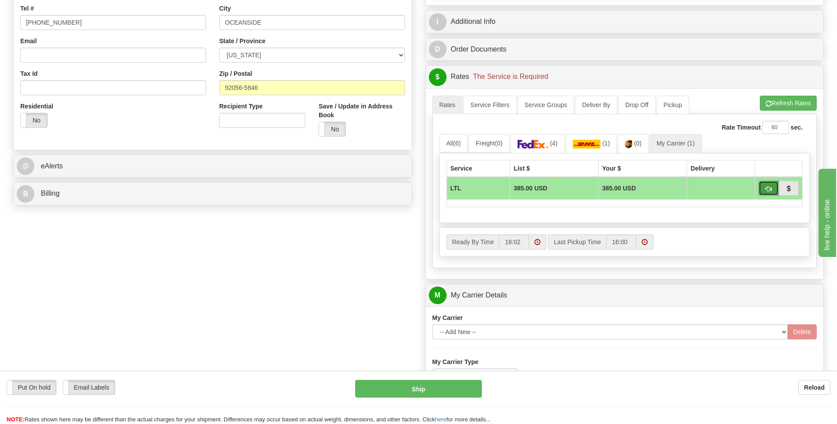
click at [763, 189] on button "button" at bounding box center [768, 188] width 20 height 15
type input "00"
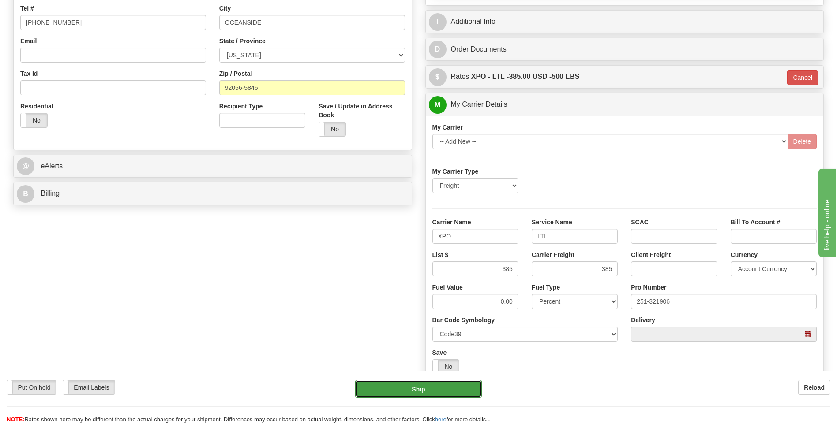
click at [428, 392] on button "Ship" at bounding box center [418, 389] width 126 height 18
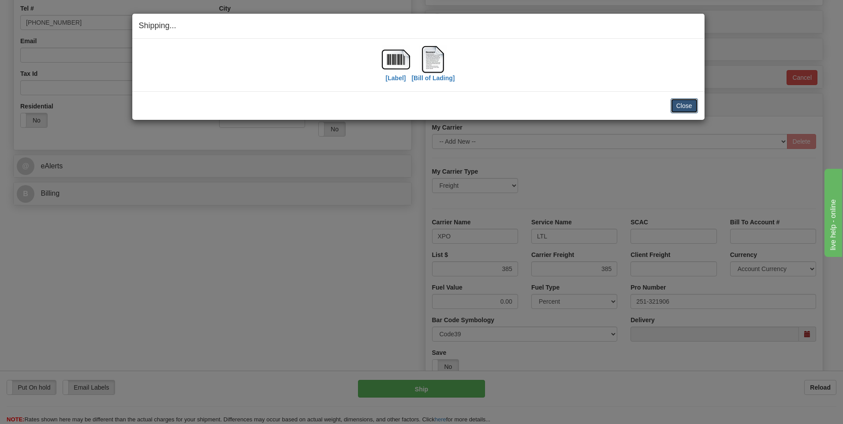
click at [684, 101] on button "Close" at bounding box center [684, 105] width 27 height 15
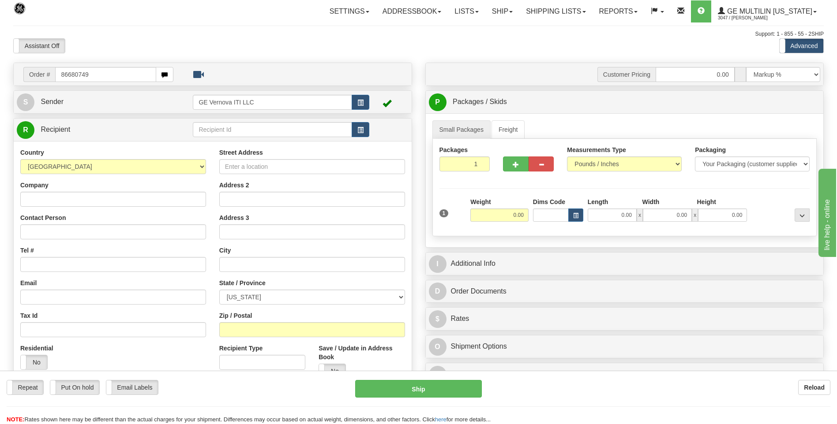
type input "86680749"
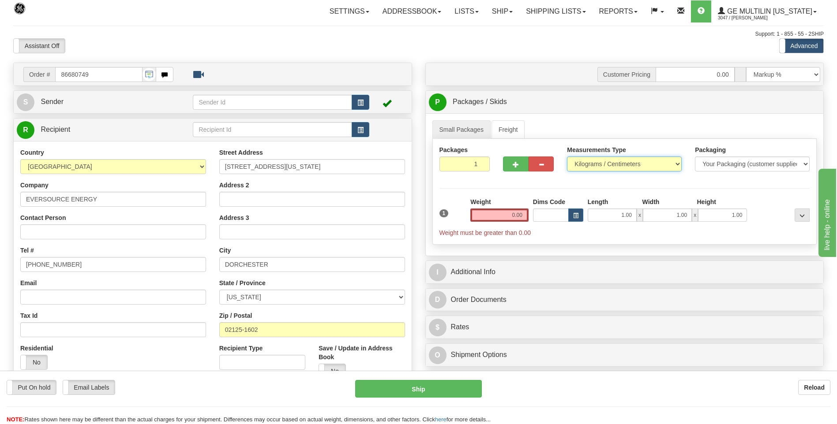
click at [576, 165] on select "Pounds / Inches Kilograms / Centimeters" at bounding box center [624, 164] width 115 height 15
select select "0"
click at [567, 157] on select "Pounds / Inches Kilograms / Centimeters" at bounding box center [624, 164] width 115 height 15
click at [524, 215] on input "0.00" at bounding box center [499, 215] width 58 height 13
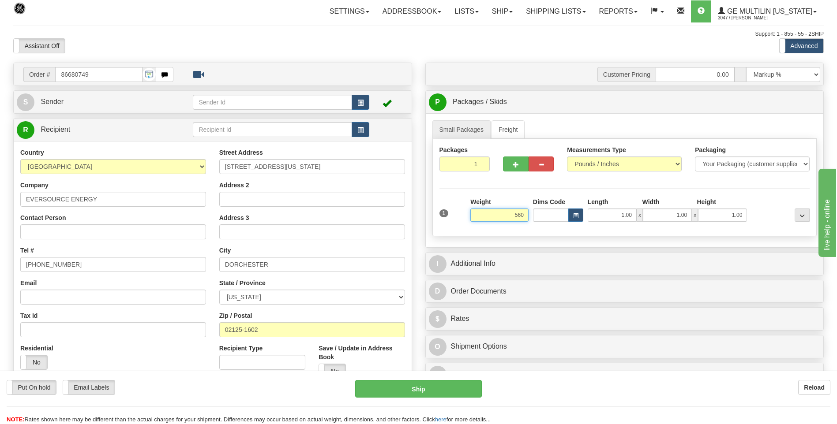
click button "Delete" at bounding box center [0, 0] width 0 height 0
type input "560.00"
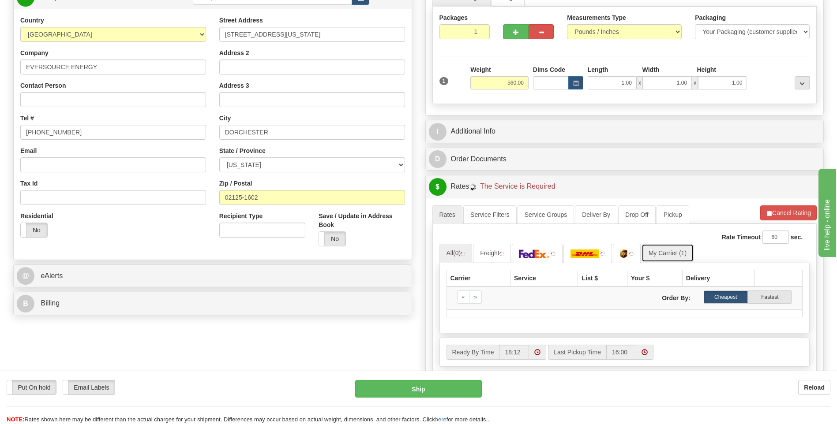
click at [686, 257] on span "(1)" at bounding box center [682, 253] width 7 height 7
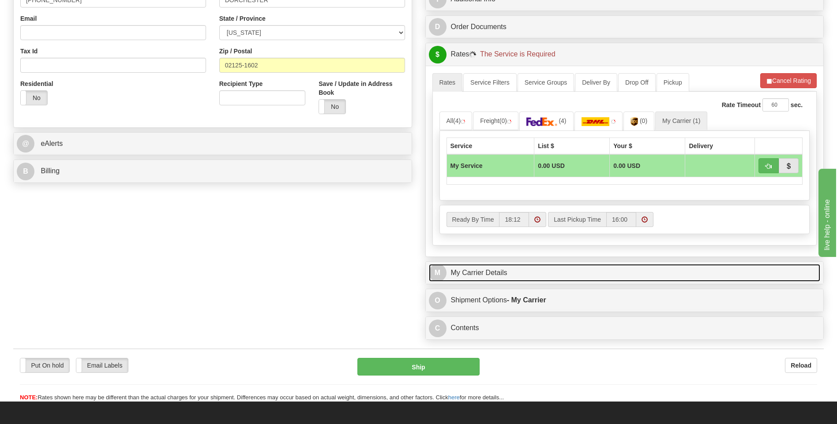
click at [544, 275] on link "M My Carrier Details" at bounding box center [625, 273] width 392 height 18
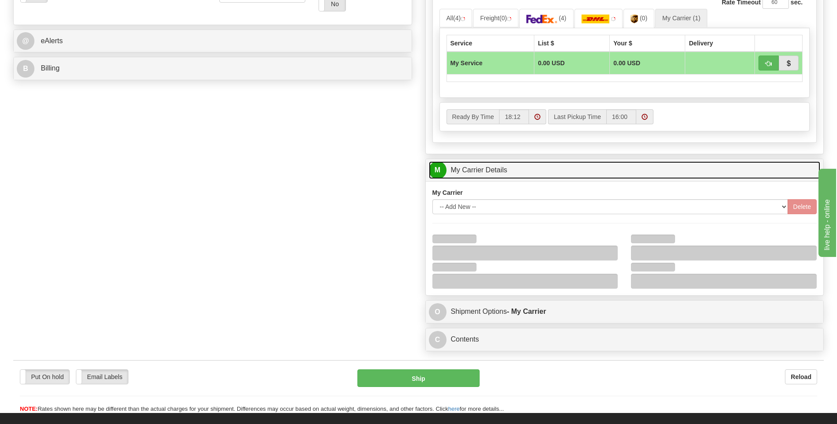
scroll to position [441, 0]
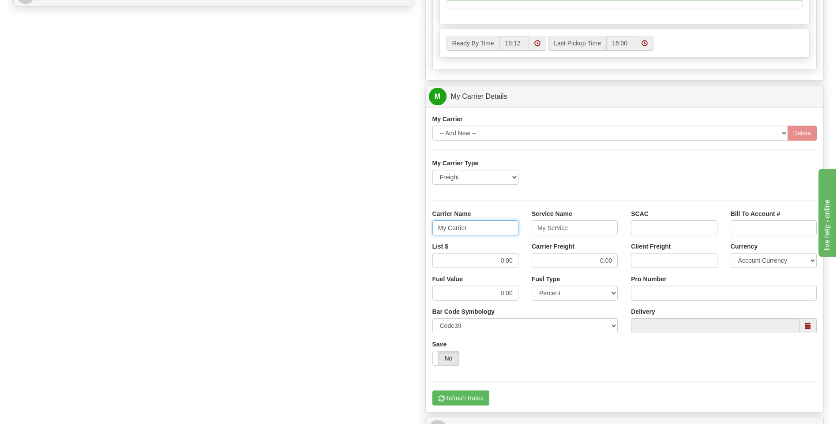
drag, startPoint x: 429, startPoint y: 231, endPoint x: 424, endPoint y: 230, distance: 4.5
click at [423, 231] on div "Customer Pricing 0.00 Markup % Discount % Flat Amount Per Pound Flat Amount Mar…" at bounding box center [624, 47] width 412 height 851
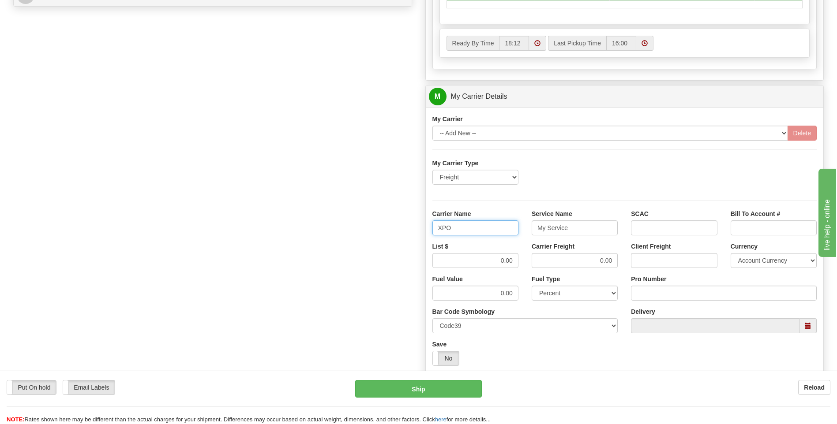
type input "XPO"
type input "LTL"
drag, startPoint x: 479, startPoint y: 259, endPoint x: 523, endPoint y: 264, distance: 43.9
click at [522, 265] on div "List $ 0.00" at bounding box center [475, 258] width 99 height 33
type input "385"
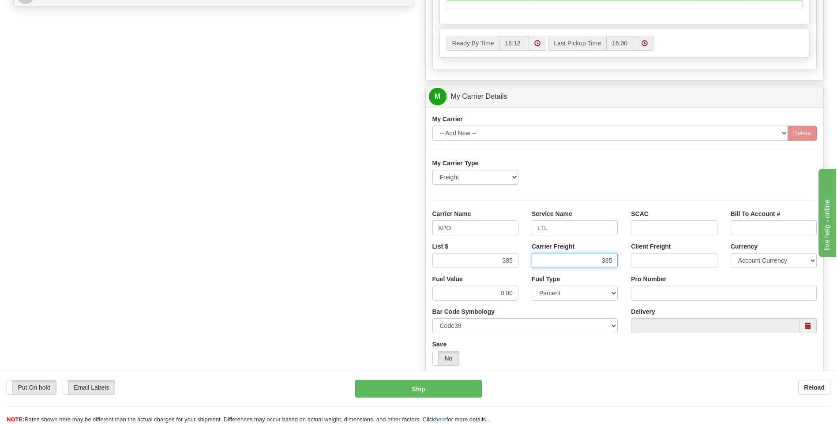
type input "385"
click at [669, 295] on input "Pro Number" at bounding box center [724, 293] width 186 height 15
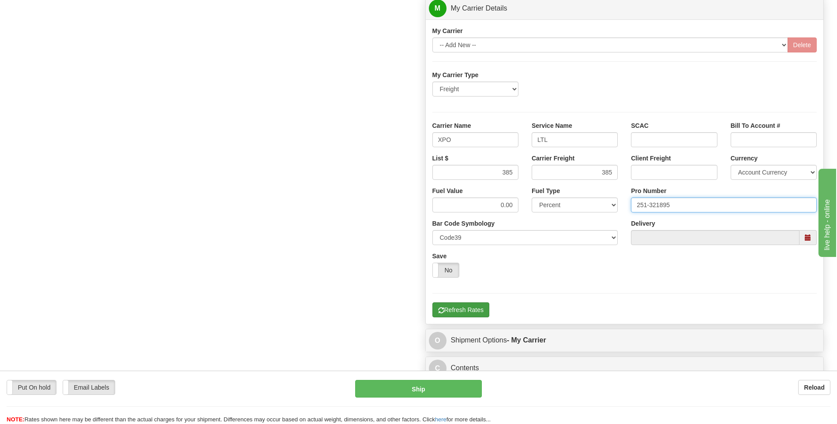
type input "251-321895"
click at [463, 306] on button "Refresh Rates" at bounding box center [460, 310] width 57 height 15
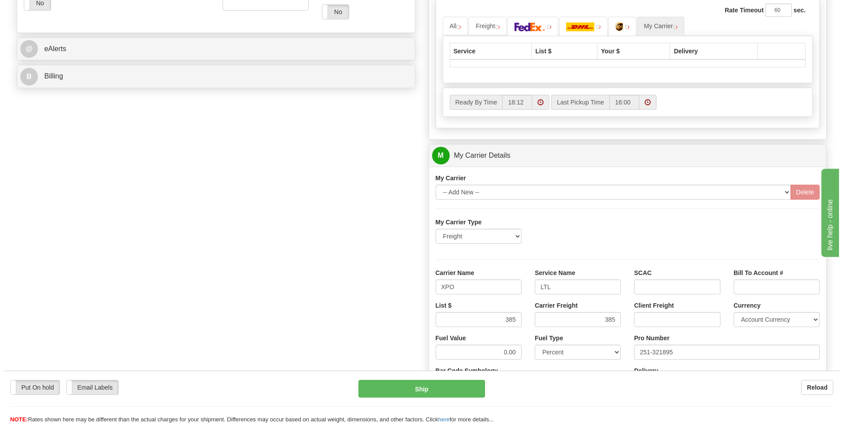
scroll to position [154, 0]
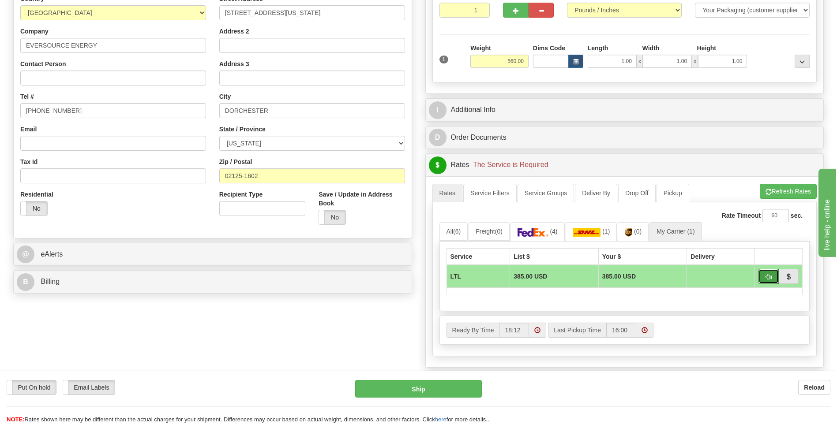
click at [764, 277] on button "button" at bounding box center [768, 276] width 20 height 15
type input "00"
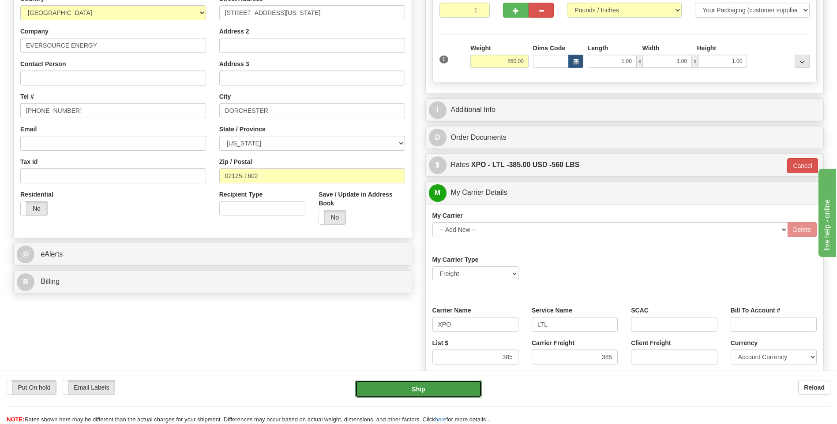
click at [457, 386] on button "Ship" at bounding box center [418, 389] width 126 height 18
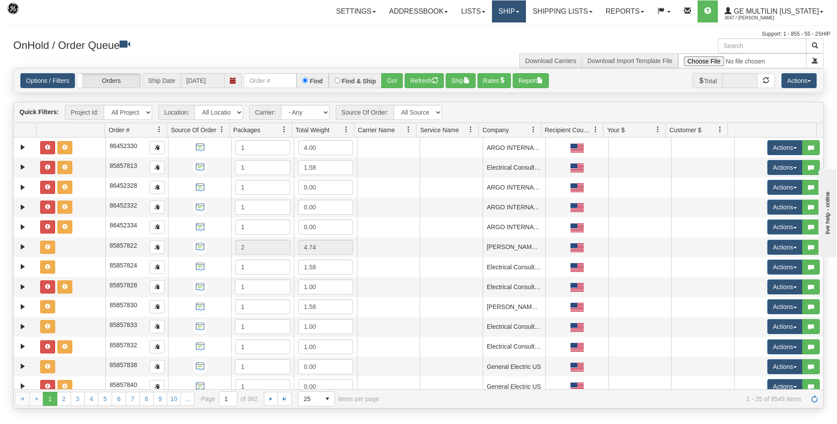
click at [506, 15] on link "Ship" at bounding box center [509, 11] width 34 height 22
click at [484, 29] on span "Ship Screen" at bounding box center [471, 30] width 34 height 7
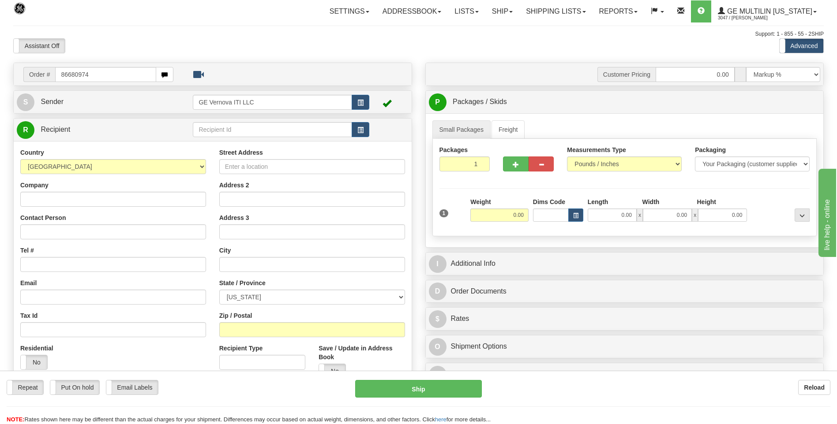
type input "86680974"
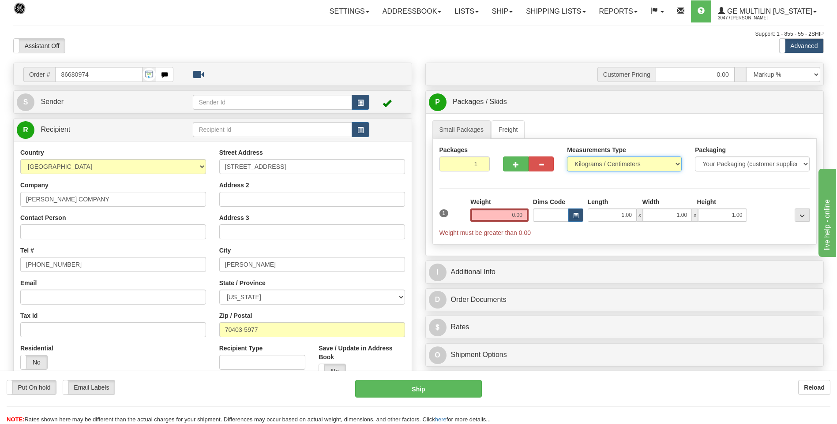
click at [580, 163] on select "Pounds / Inches Kilograms / Centimeters" at bounding box center [624, 164] width 115 height 15
select select "0"
click at [567, 157] on select "Pounds / Inches Kilograms / Centimeters" at bounding box center [624, 164] width 115 height 15
click at [520, 214] on input "0.00" at bounding box center [499, 215] width 58 height 13
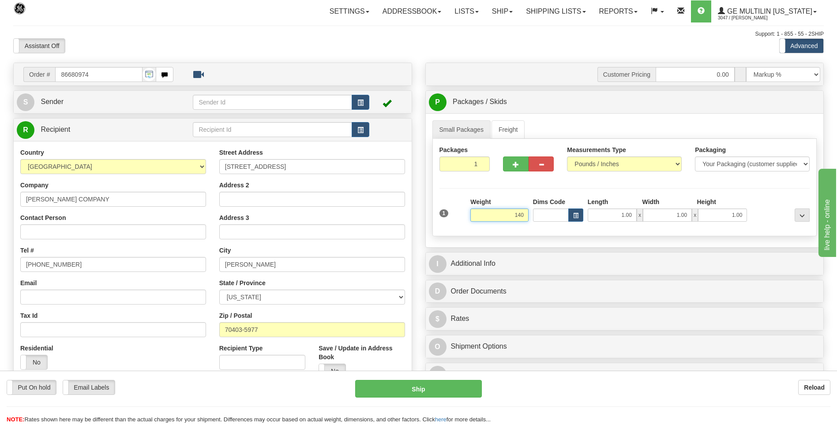
click button "Delete" at bounding box center [0, 0] width 0 height 0
type input "140.00"
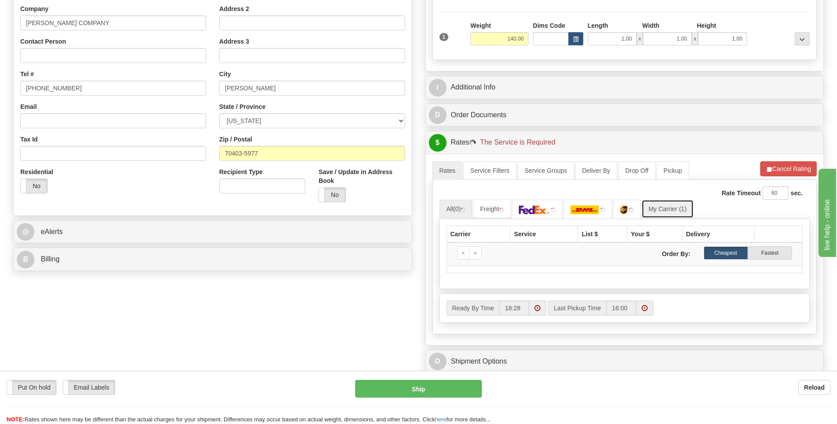
click at [660, 207] on link "My Carrier (1)" at bounding box center [667, 209] width 52 height 19
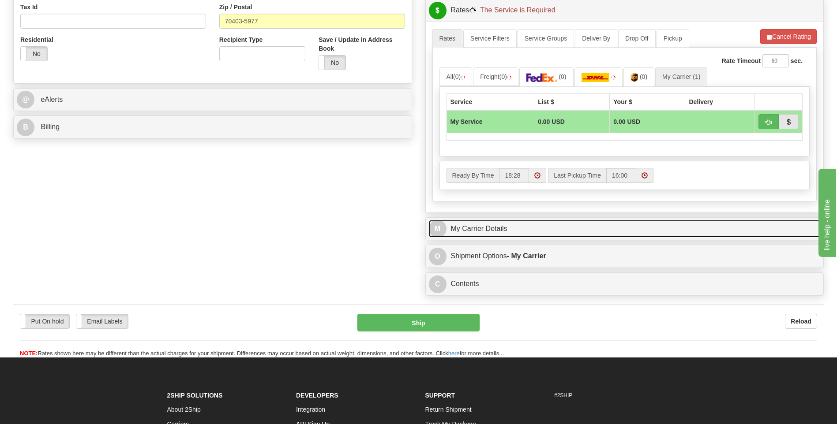
click at [523, 235] on link "M My Carrier Details" at bounding box center [625, 229] width 392 height 18
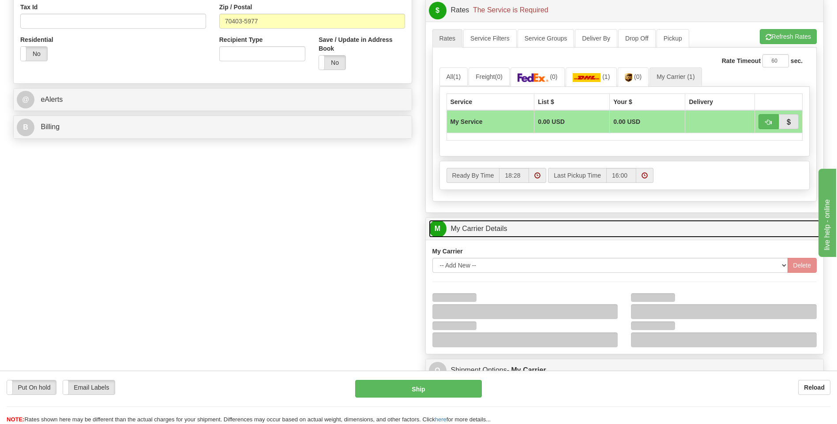
scroll to position [397, 0]
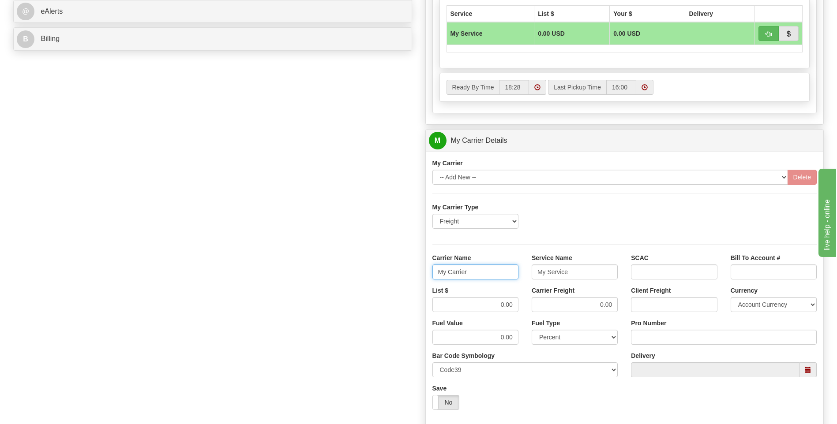
drag, startPoint x: 496, startPoint y: 269, endPoint x: 415, endPoint y: 277, distance: 81.9
click at [415, 277] on div "Order # 86680974 S Sender" at bounding box center [418, 91] width 823 height 851
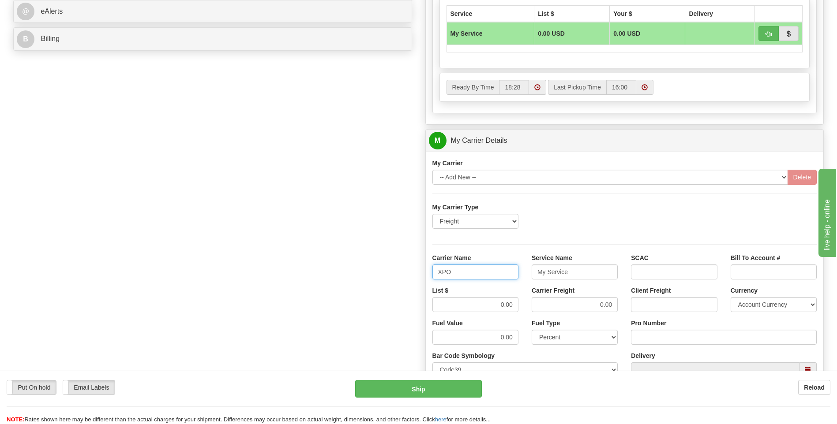
type input "XPO"
type input "LTL"
drag, startPoint x: 490, startPoint y: 308, endPoint x: 518, endPoint y: 309, distance: 27.8
click at [518, 309] on input "0.00" at bounding box center [475, 304] width 86 height 15
type input "385"
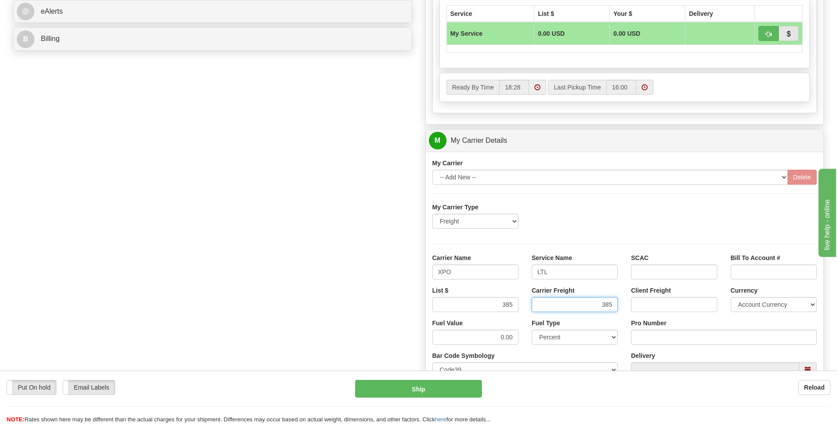
type input "385"
click at [656, 325] on label "Pro Number" at bounding box center [648, 323] width 35 height 9
click at [656, 330] on input "Pro Number" at bounding box center [724, 337] width 186 height 15
click at [655, 338] on input "Pro Number" at bounding box center [724, 337] width 186 height 15
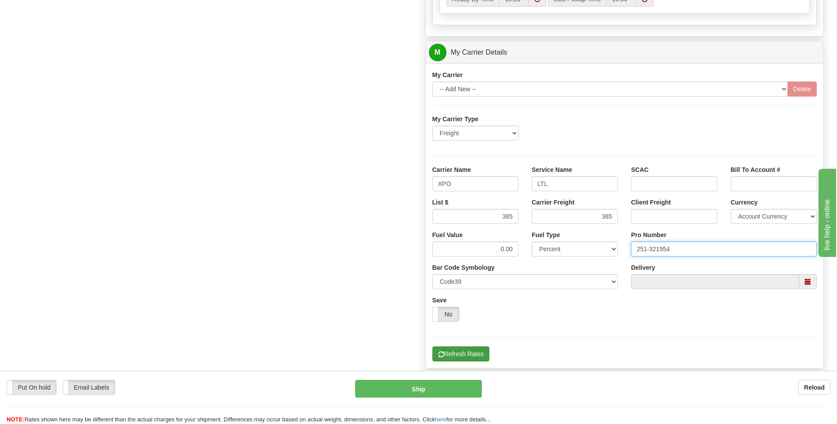
type input "251-321954"
click at [464, 349] on button "Refresh Rates" at bounding box center [460, 354] width 57 height 15
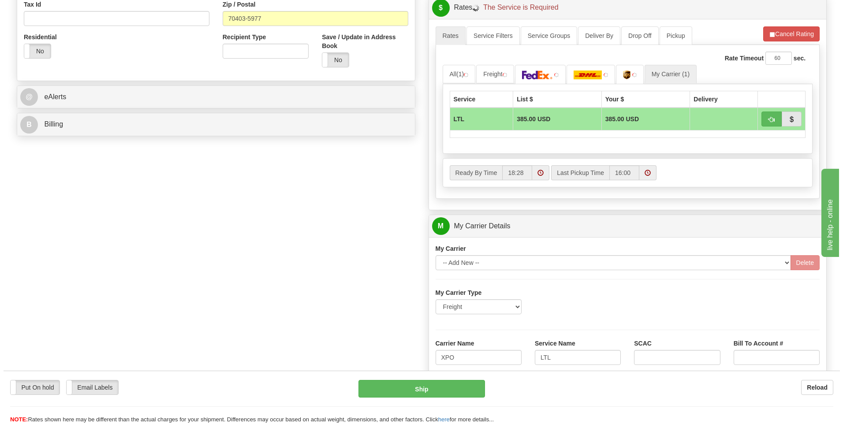
scroll to position [198, 0]
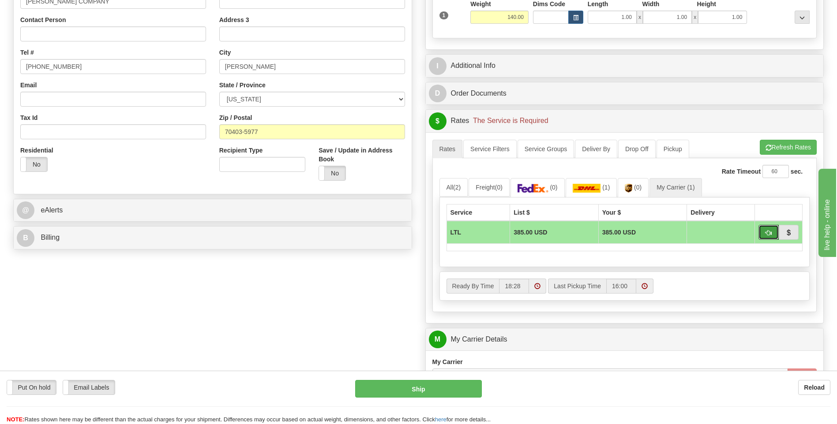
drag, startPoint x: 770, startPoint y: 234, endPoint x: 762, endPoint y: 240, distance: 10.4
click at [770, 233] on span "button" at bounding box center [768, 233] width 6 height 6
type input "00"
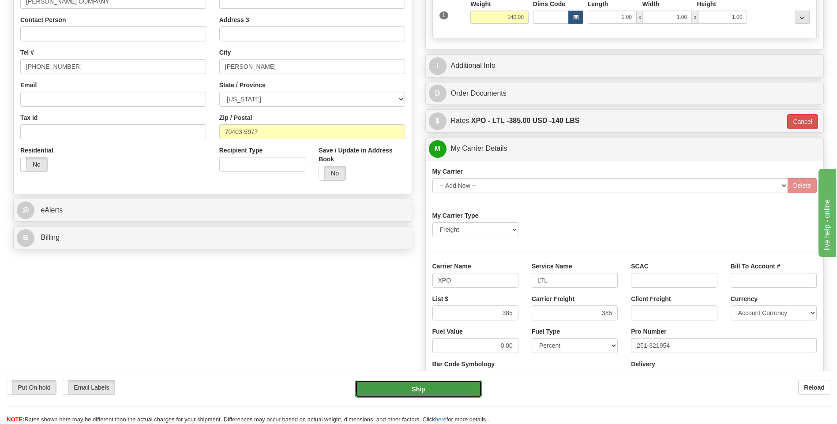
click at [431, 393] on button "Ship" at bounding box center [418, 389] width 126 height 18
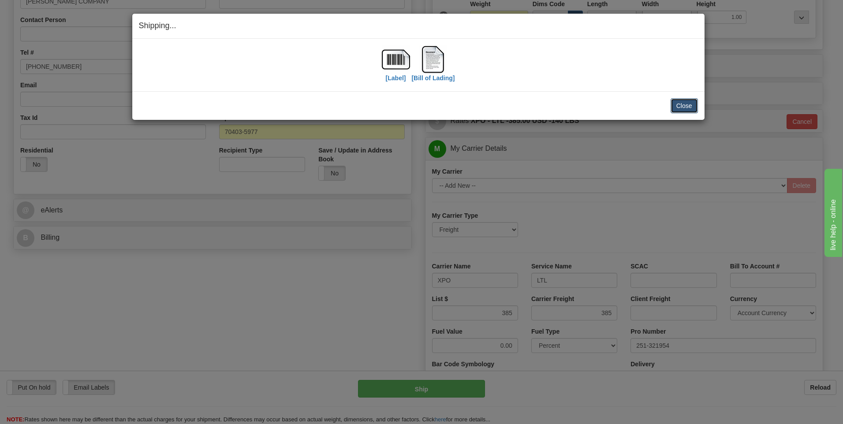
click at [676, 109] on button "Close" at bounding box center [684, 105] width 27 height 15
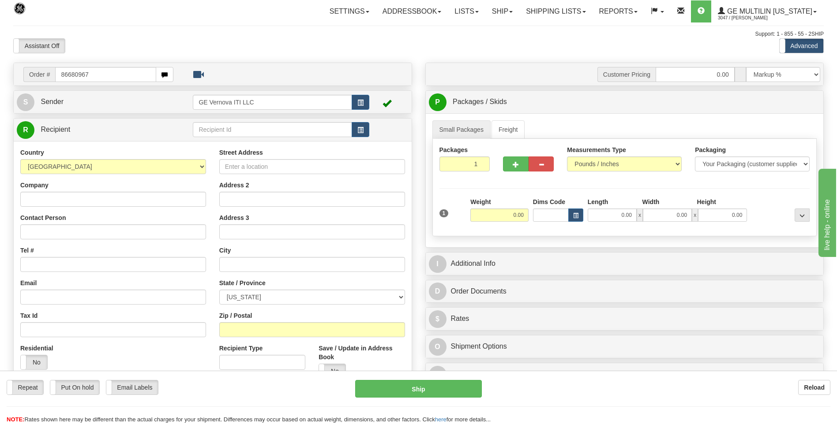
type input "86680967"
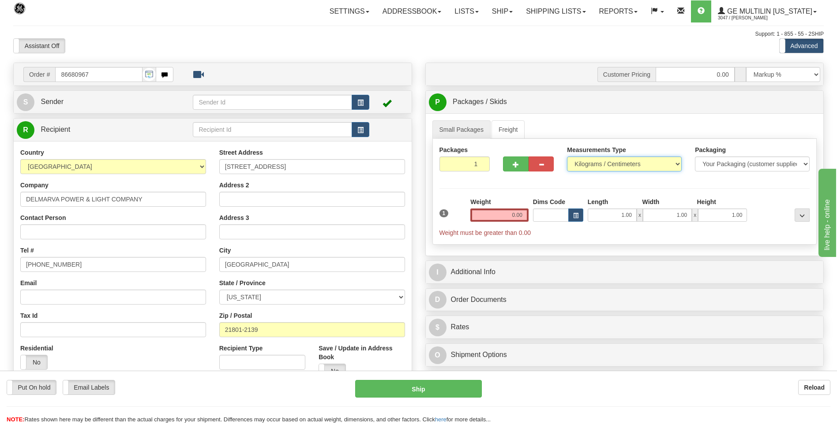
click at [607, 169] on select "Pounds / Inches Kilograms / Centimeters" at bounding box center [624, 164] width 115 height 15
select select "0"
click at [567, 157] on select "Pounds / Inches Kilograms / Centimeters" at bounding box center [624, 164] width 115 height 15
click at [519, 213] on input "0.00" at bounding box center [499, 215] width 58 height 13
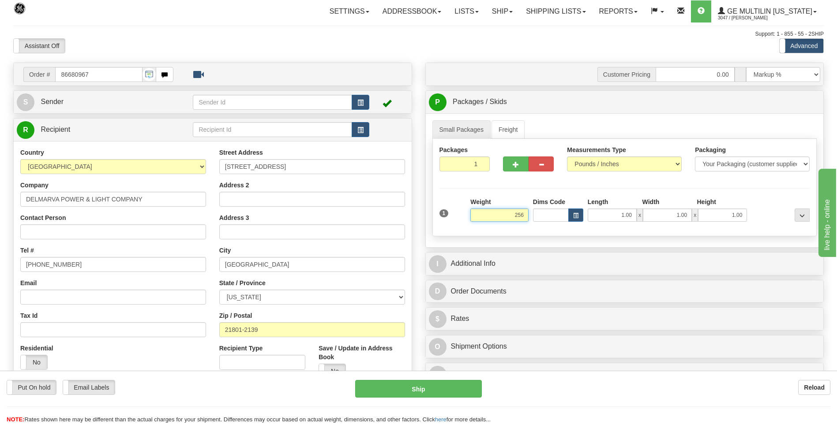
click button "Delete" at bounding box center [0, 0] width 0 height 0
type input "256.00"
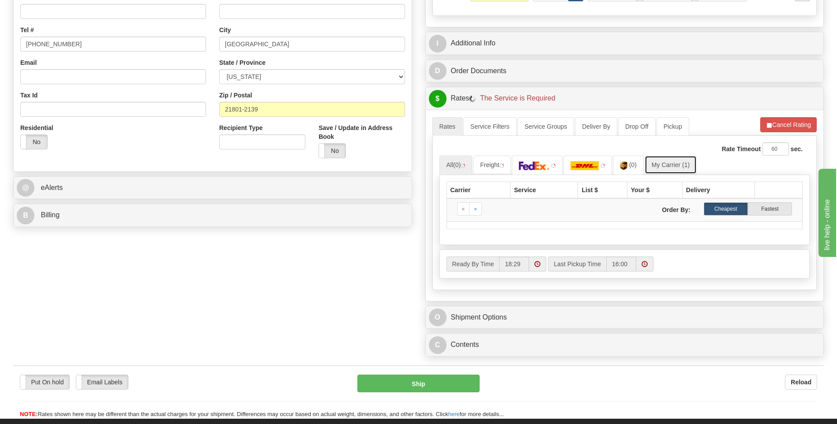
click at [666, 172] on link "My Carrier (1)" at bounding box center [670, 165] width 52 height 19
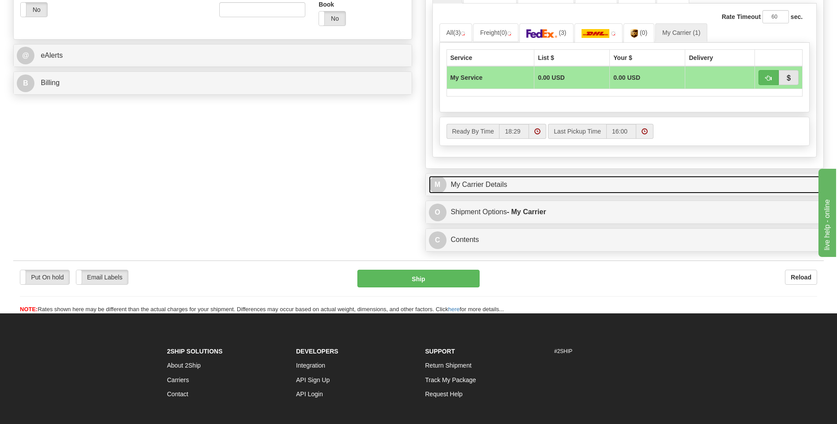
click at [506, 180] on link "M My Carrier Details" at bounding box center [625, 185] width 392 height 18
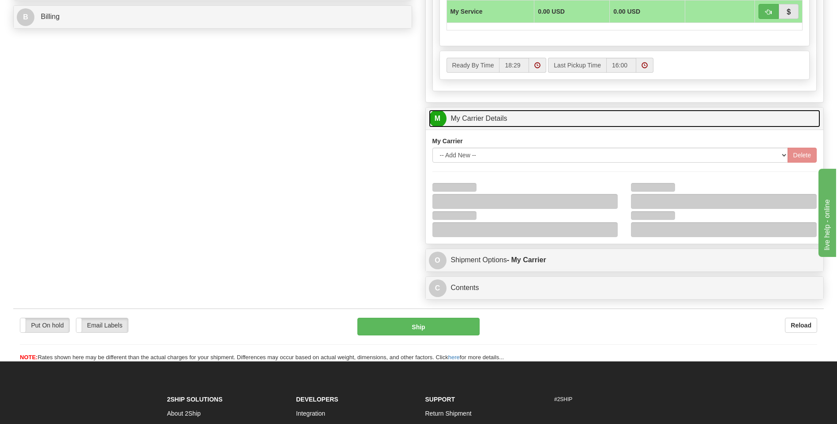
scroll to position [485, 0]
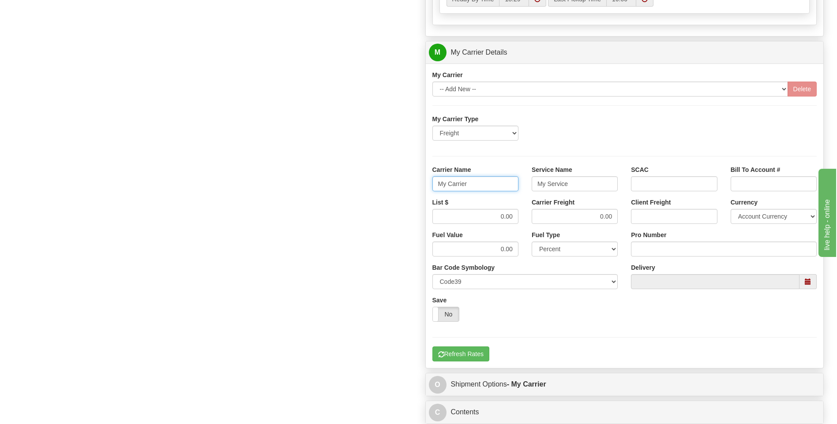
drag, startPoint x: 481, startPoint y: 186, endPoint x: 431, endPoint y: 184, distance: 49.9
click at [431, 184] on div "Carrier Name My Carrier" at bounding box center [475, 181] width 99 height 33
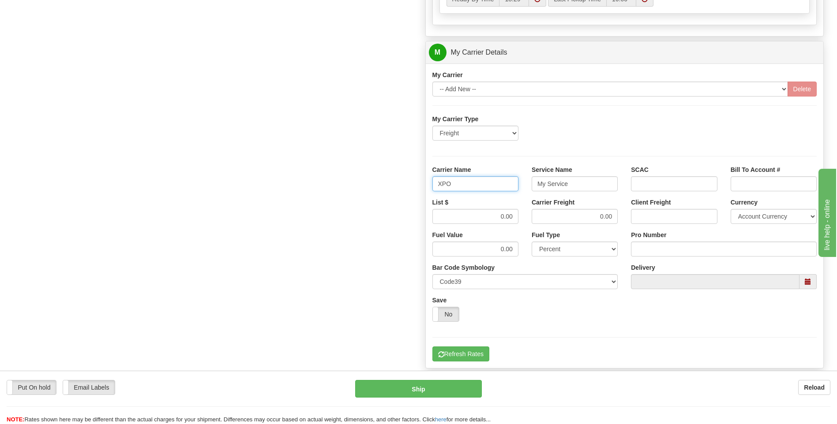
type input "XPO"
type input "LTL"
drag, startPoint x: 487, startPoint y: 213, endPoint x: 521, endPoint y: 218, distance: 34.2
click at [521, 218] on div "List $ 0.00" at bounding box center [475, 214] width 99 height 33
type input "385"
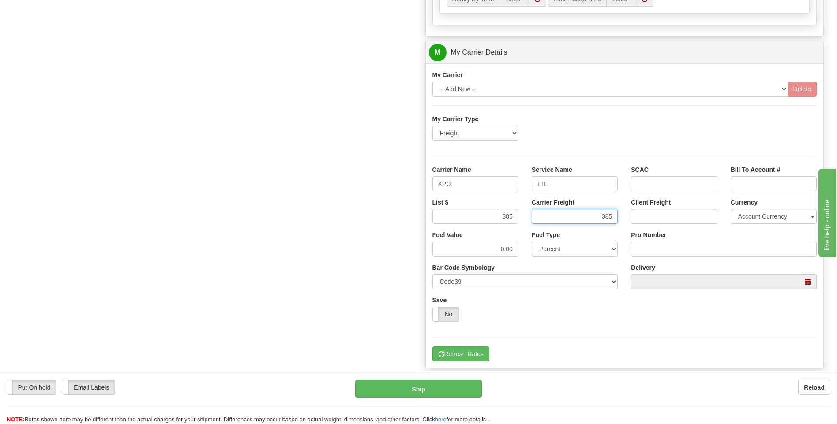
type input "385"
click at [660, 248] on input "Pro Number" at bounding box center [724, 249] width 186 height 15
type input "251-321943"
click at [460, 358] on button "Refresh Rates" at bounding box center [460, 354] width 57 height 15
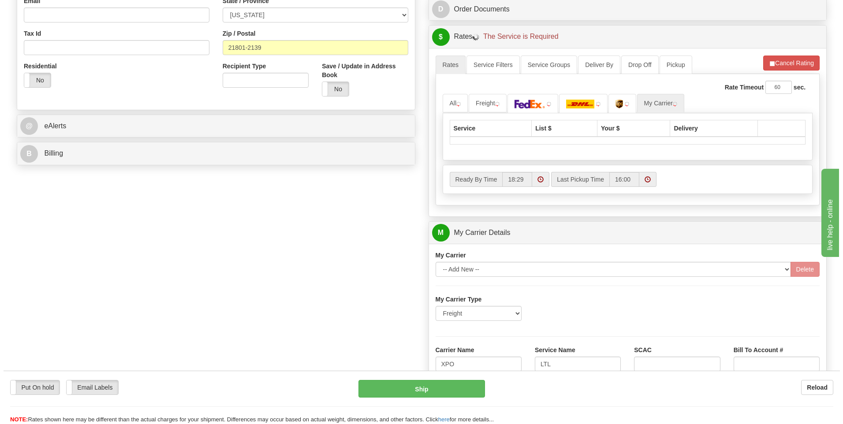
scroll to position [110, 0]
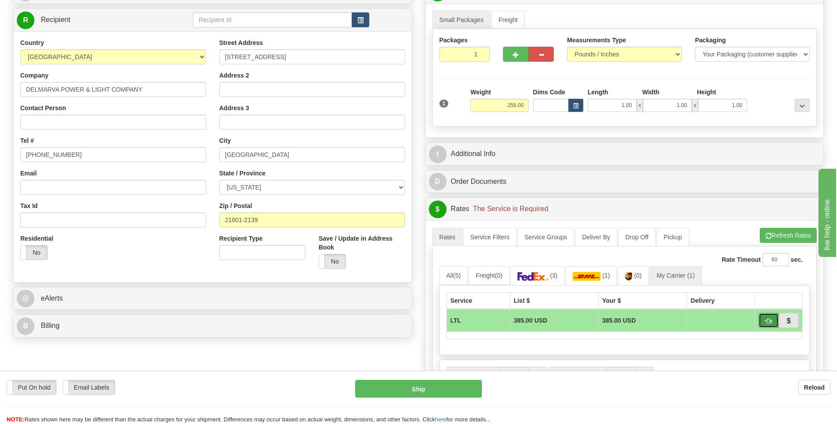
click at [765, 322] on span "button" at bounding box center [768, 321] width 6 height 6
type input "00"
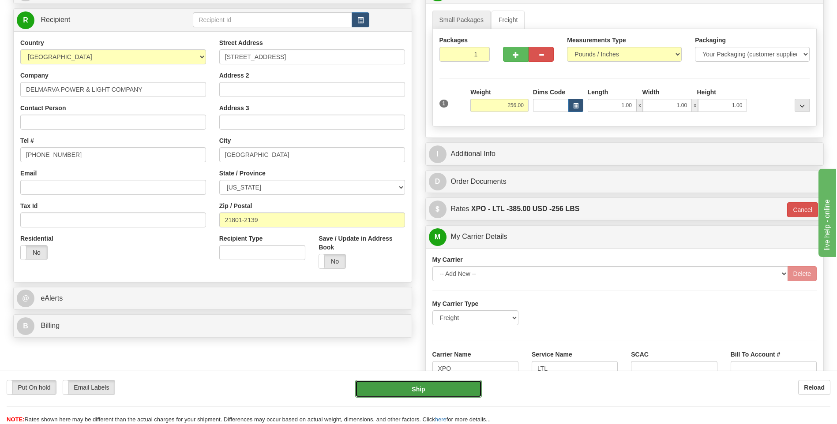
click at [451, 388] on button "Ship" at bounding box center [418, 389] width 126 height 18
